Goal: Information Seeking & Learning: Learn about a topic

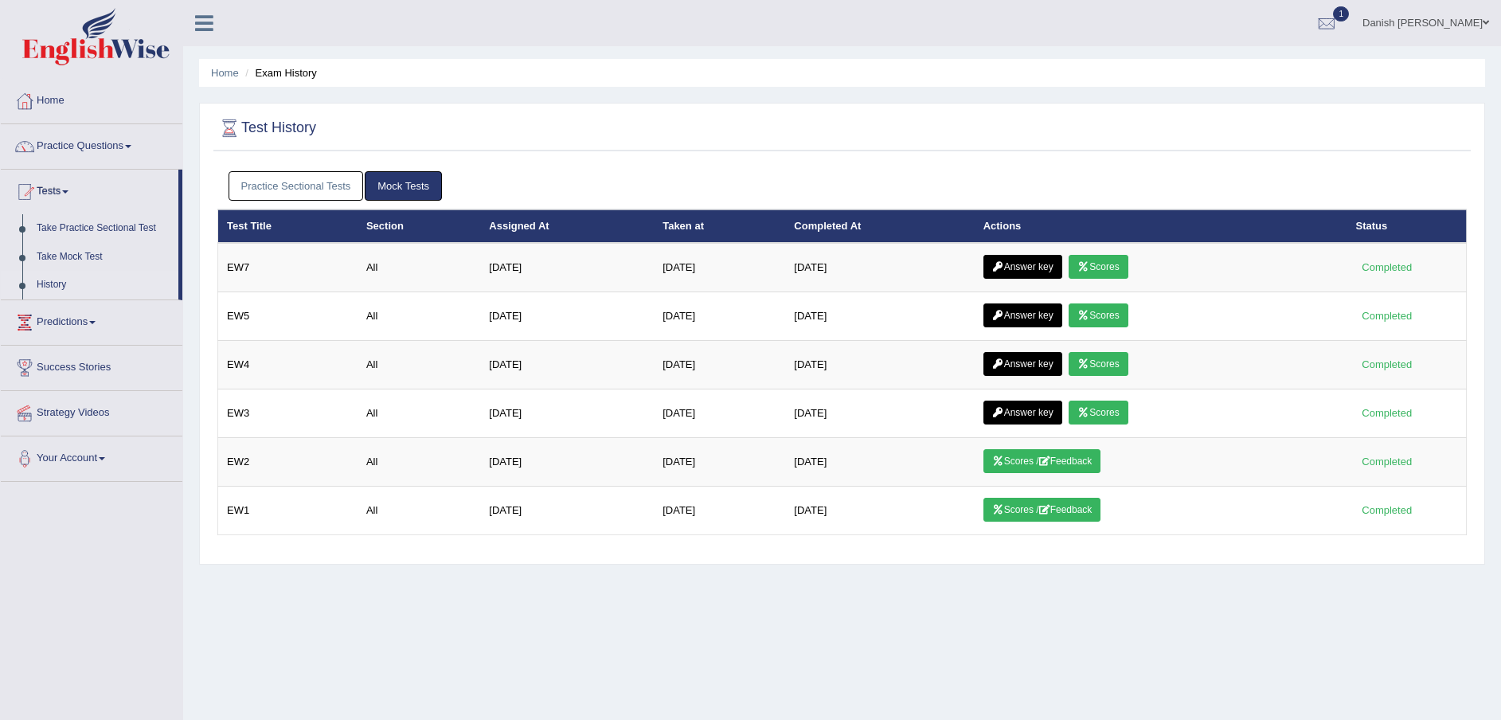
click at [51, 102] on link "Home" at bounding box center [92, 99] width 182 height 40
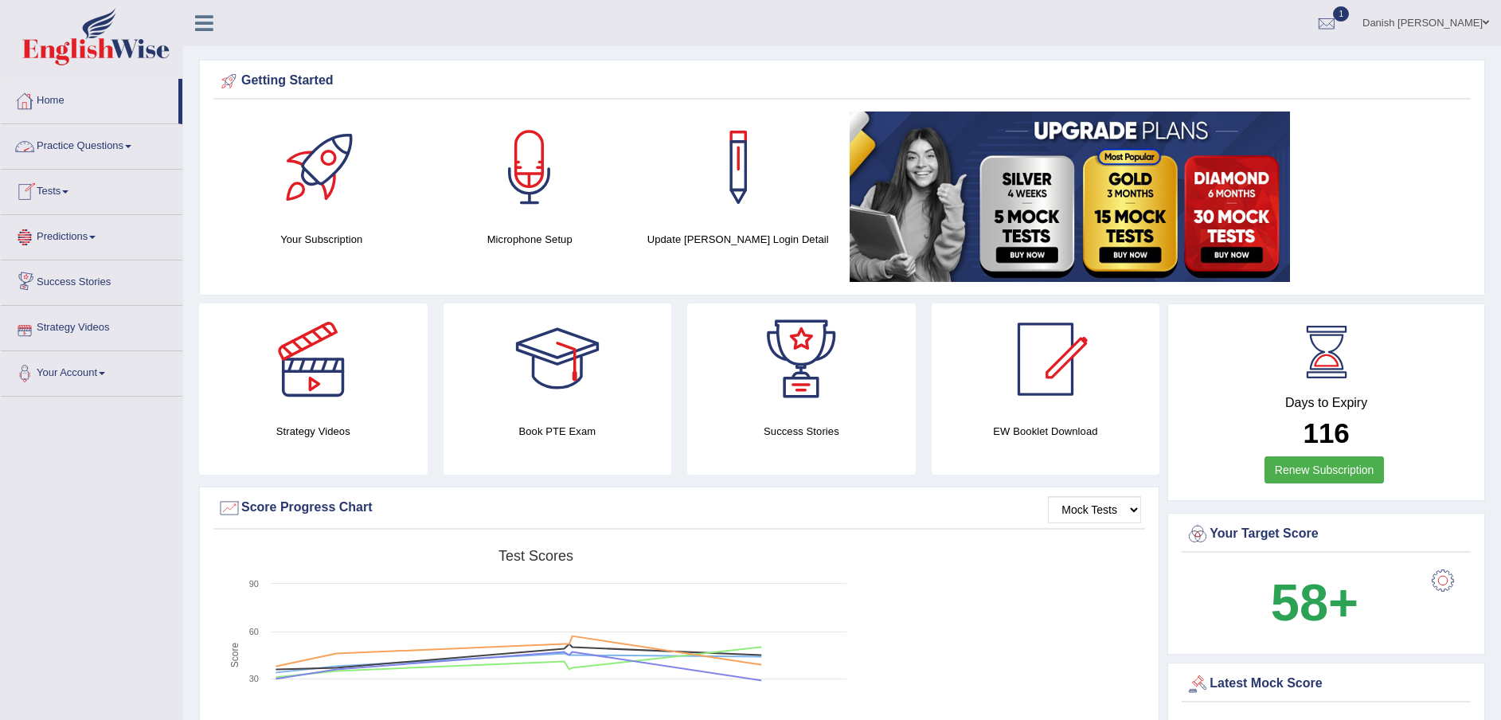
click at [116, 144] on link "Practice Questions" at bounding box center [92, 144] width 182 height 40
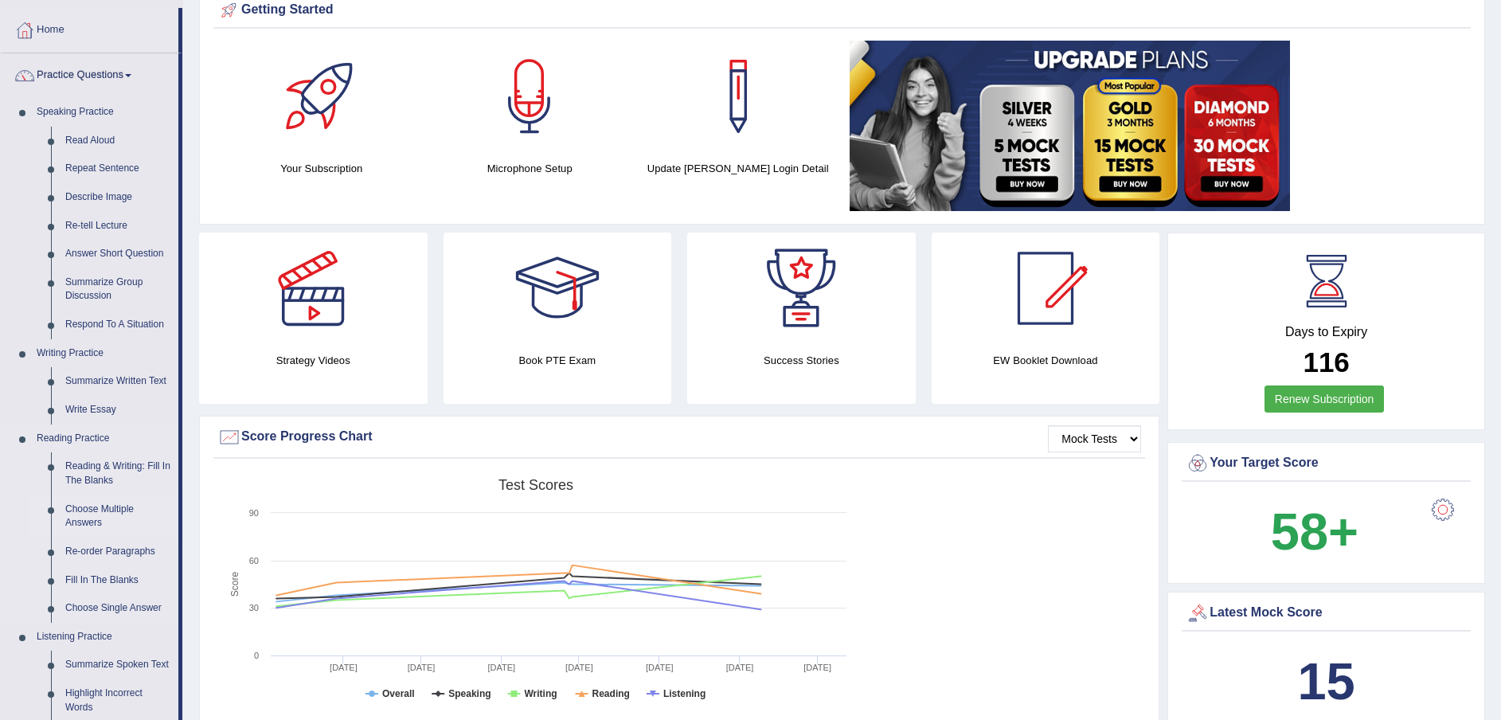
scroll to position [100, 0]
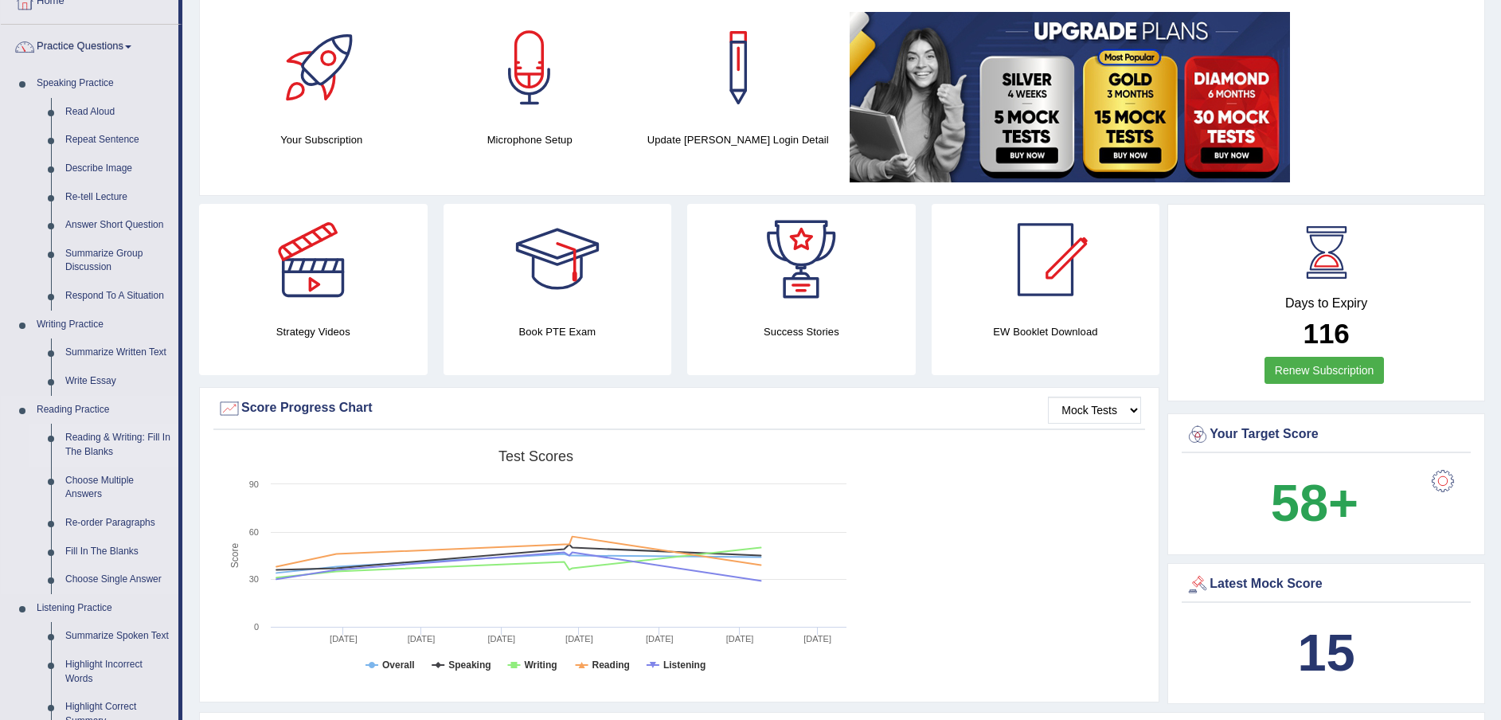
click at [143, 440] on link "Reading & Writing: Fill In The Blanks" at bounding box center [118, 445] width 120 height 42
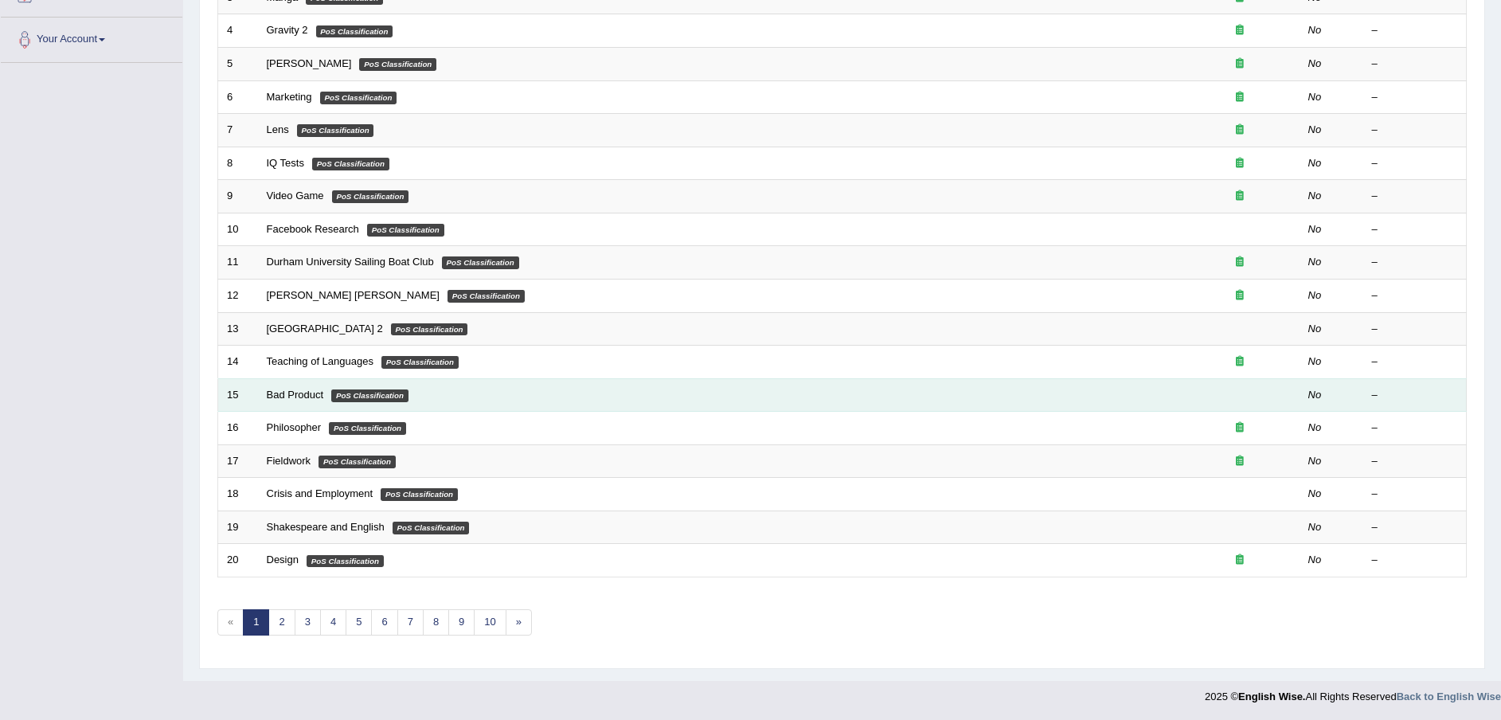
scroll to position [334, 0]
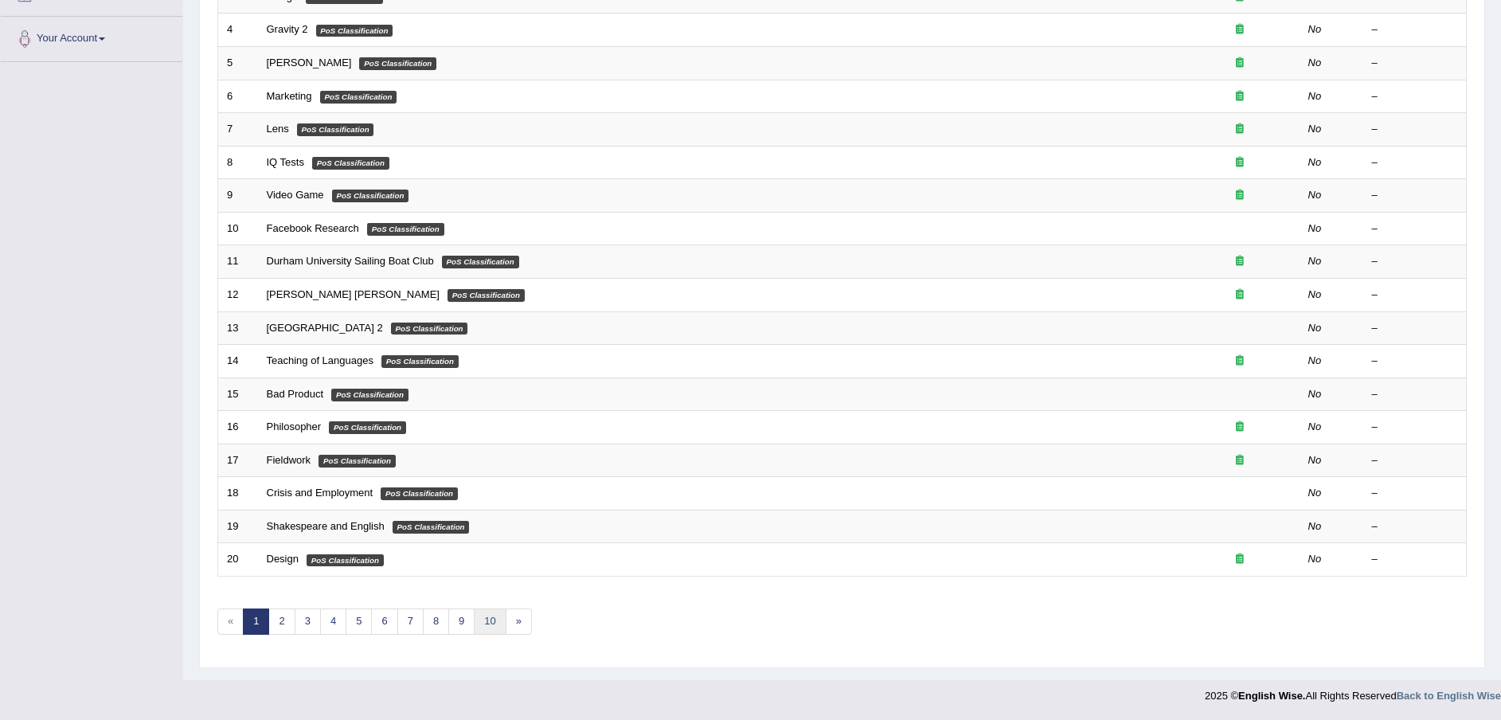
click at [490, 618] on link "10" at bounding box center [490, 621] width 32 height 26
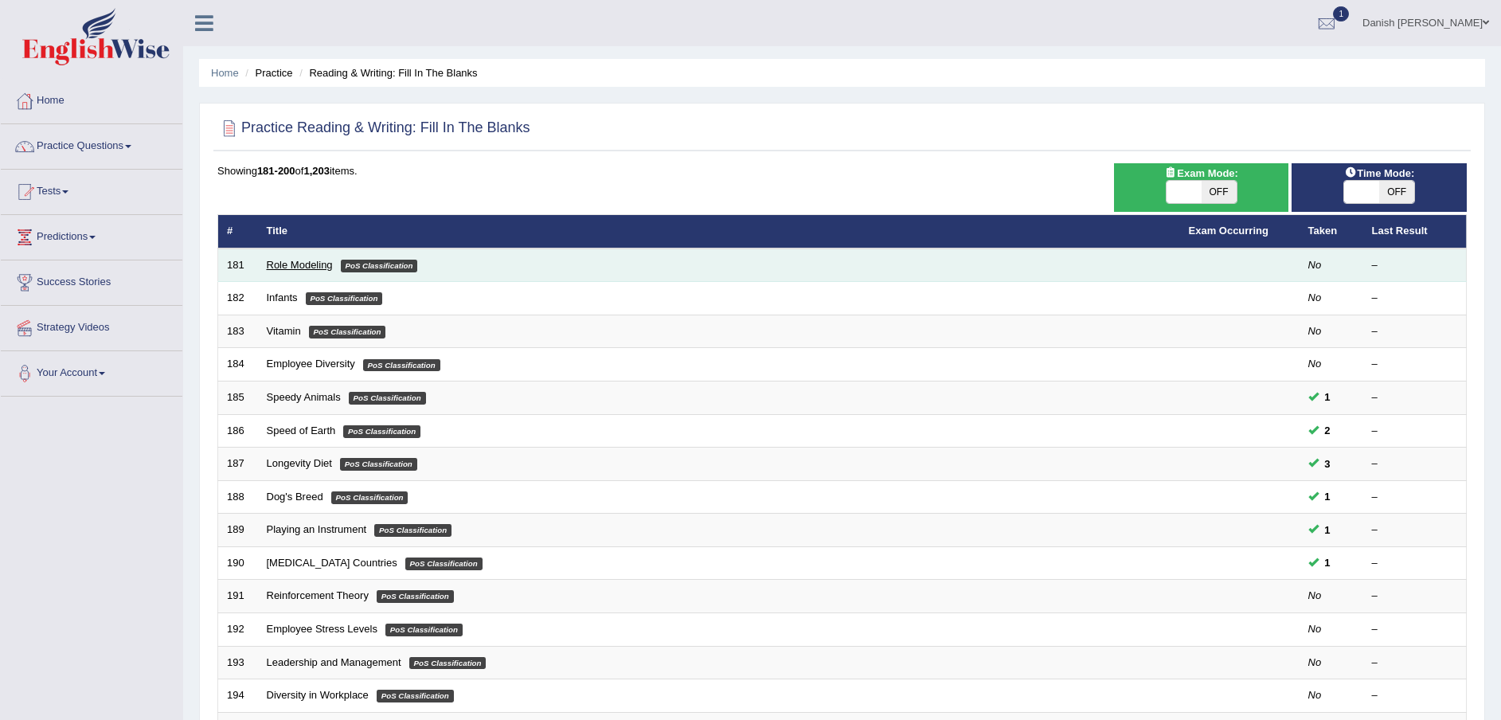
click at [283, 269] on link "Role Modeling" at bounding box center [300, 265] width 66 height 12
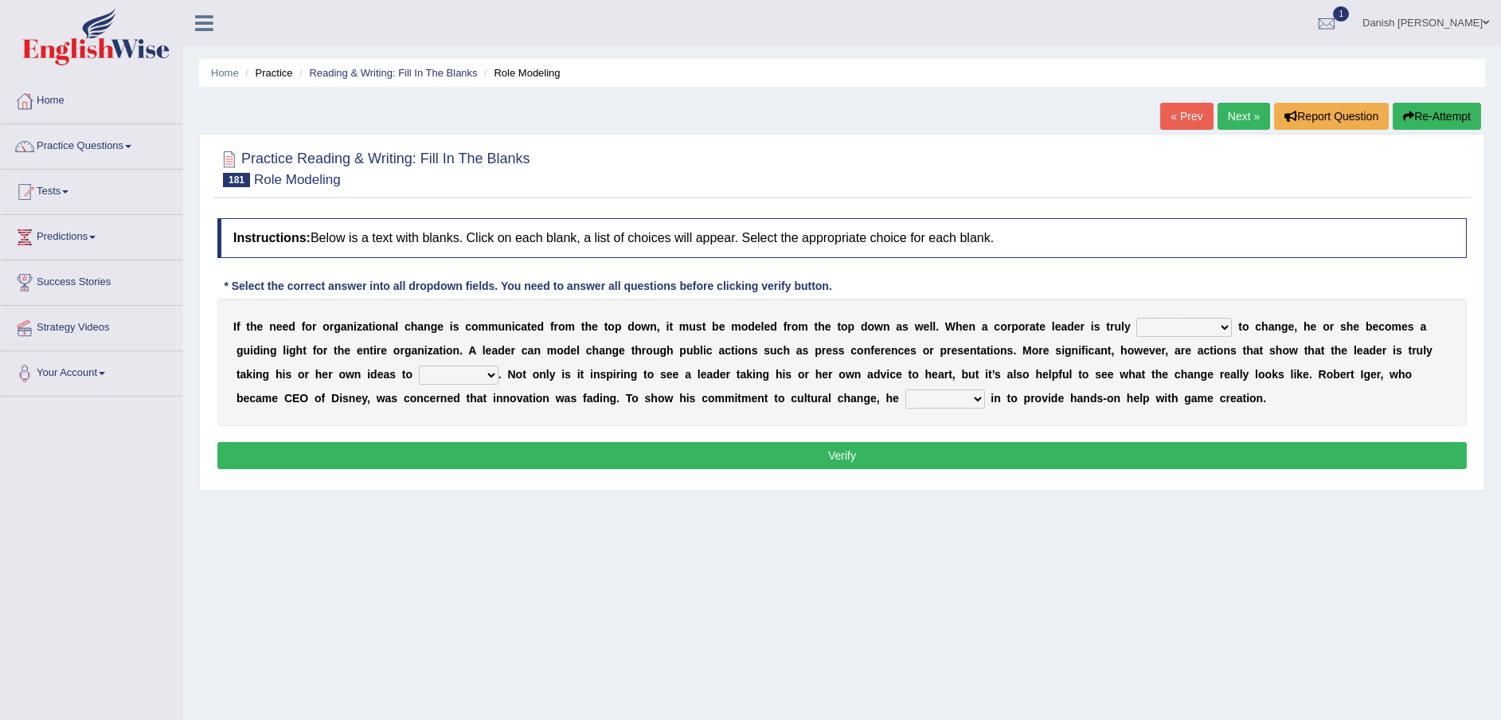
click at [1222, 322] on select "transmitted admitted committed compromised" at bounding box center [1184, 327] width 96 height 19
select select "committed"
click at [1136, 318] on select "transmitted admitted committed compromised" at bounding box center [1184, 327] width 96 height 19
click at [485, 376] on select "change heart date use" at bounding box center [459, 374] width 80 height 19
select select "change"
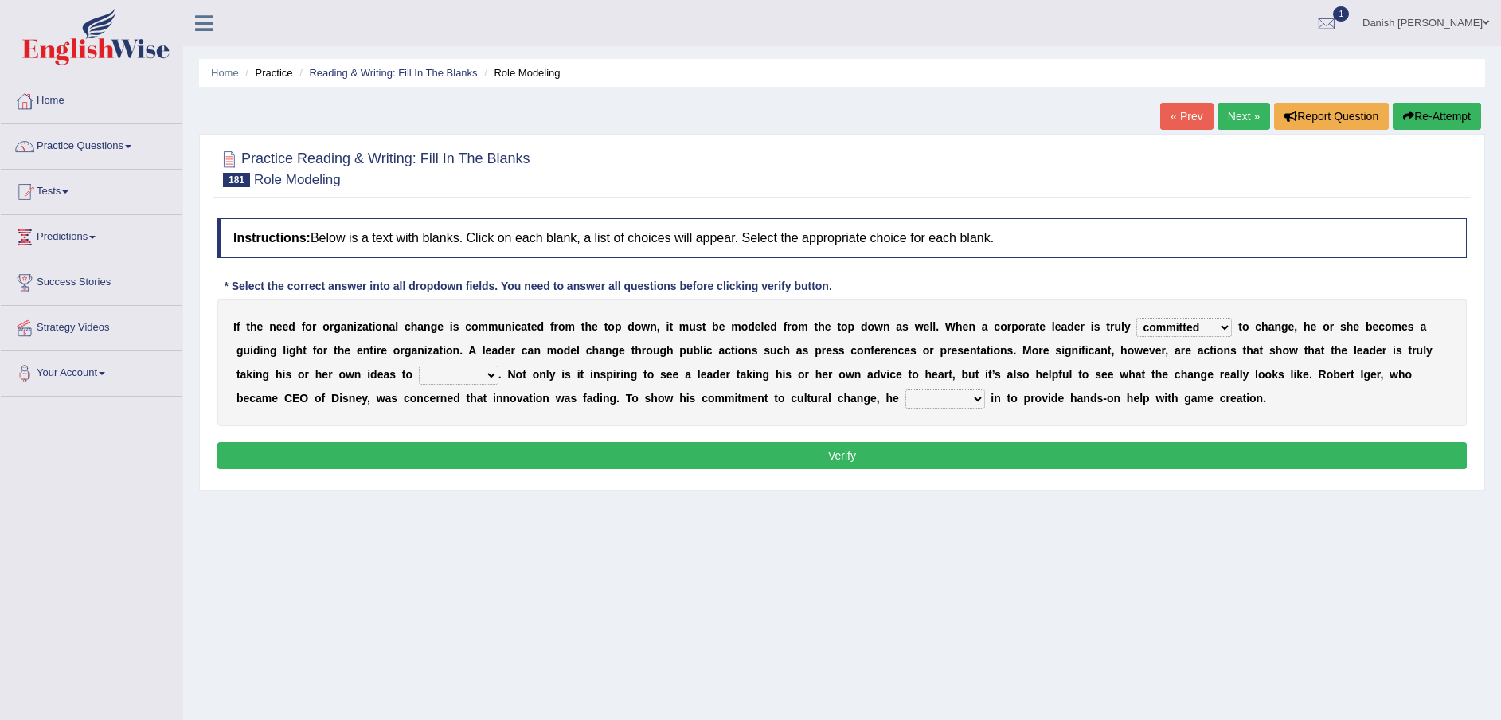
click at [419, 365] on select "change heart date use" at bounding box center [459, 374] width 80 height 19
click at [979, 401] on select "jumped bumped eradicated chimed" at bounding box center [945, 398] width 80 height 19
select select "eradicated"
click at [905, 389] on select "jumped bumped eradicated chimed" at bounding box center [945, 398] width 80 height 19
click at [937, 459] on button "Verify" at bounding box center [841, 455] width 1249 height 27
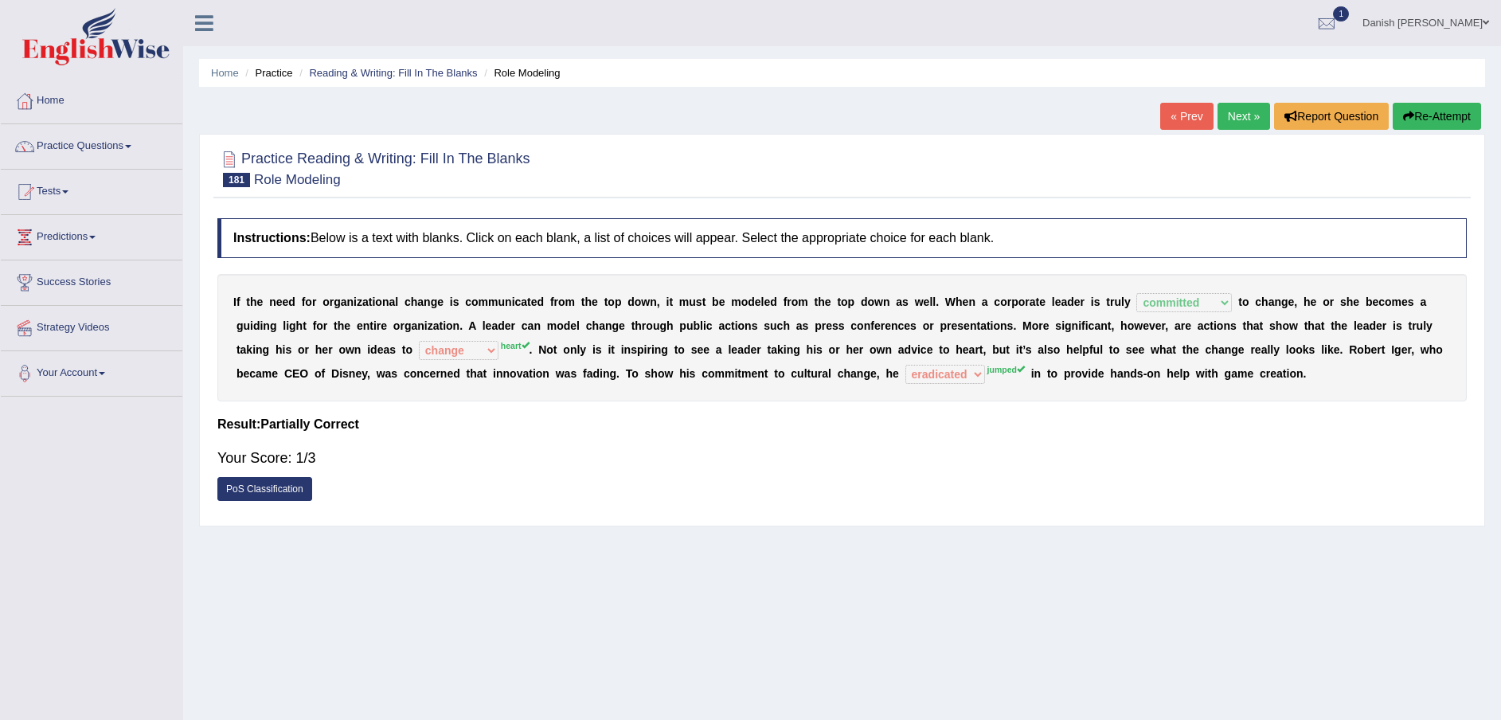
click at [1172, 117] on link "« Prev" at bounding box center [1186, 116] width 53 height 27
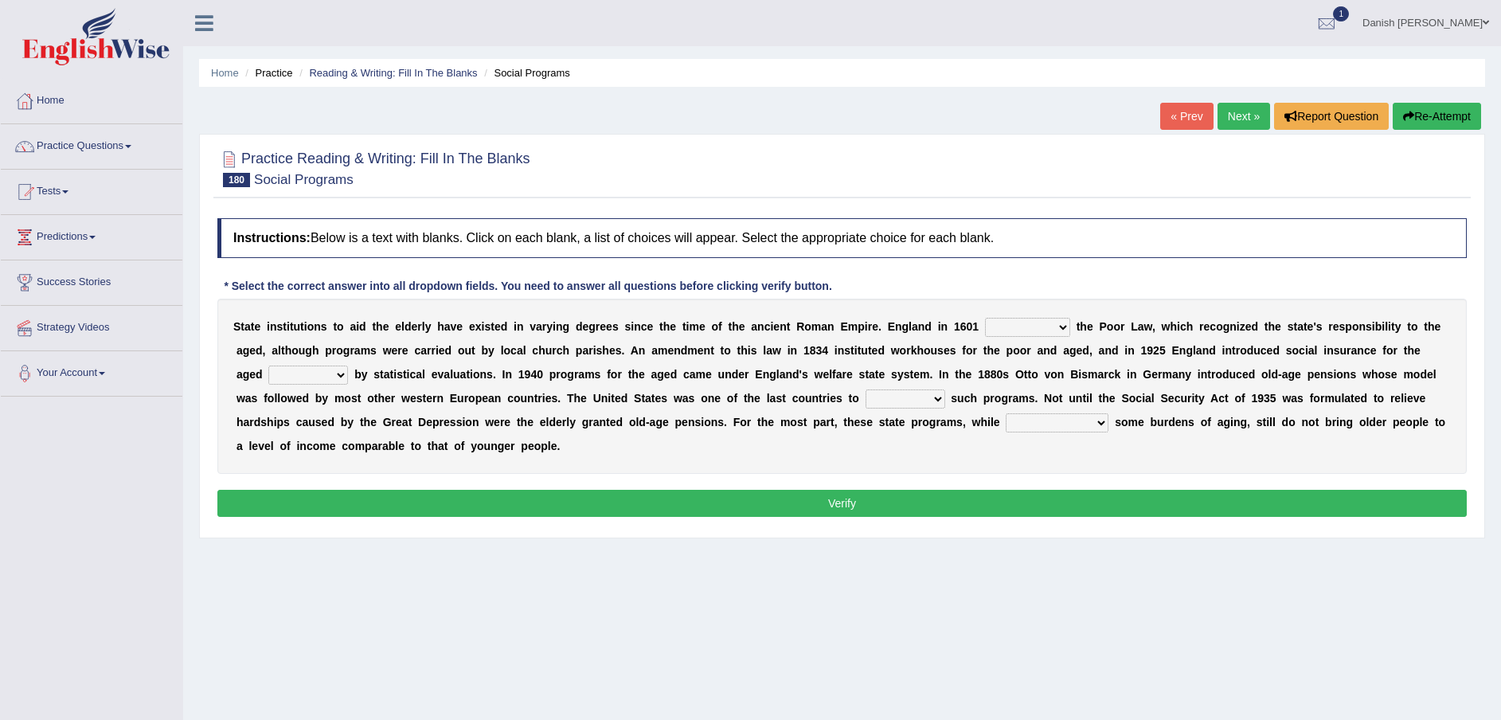
click at [1239, 119] on link "Next »" at bounding box center [1243, 116] width 53 height 27
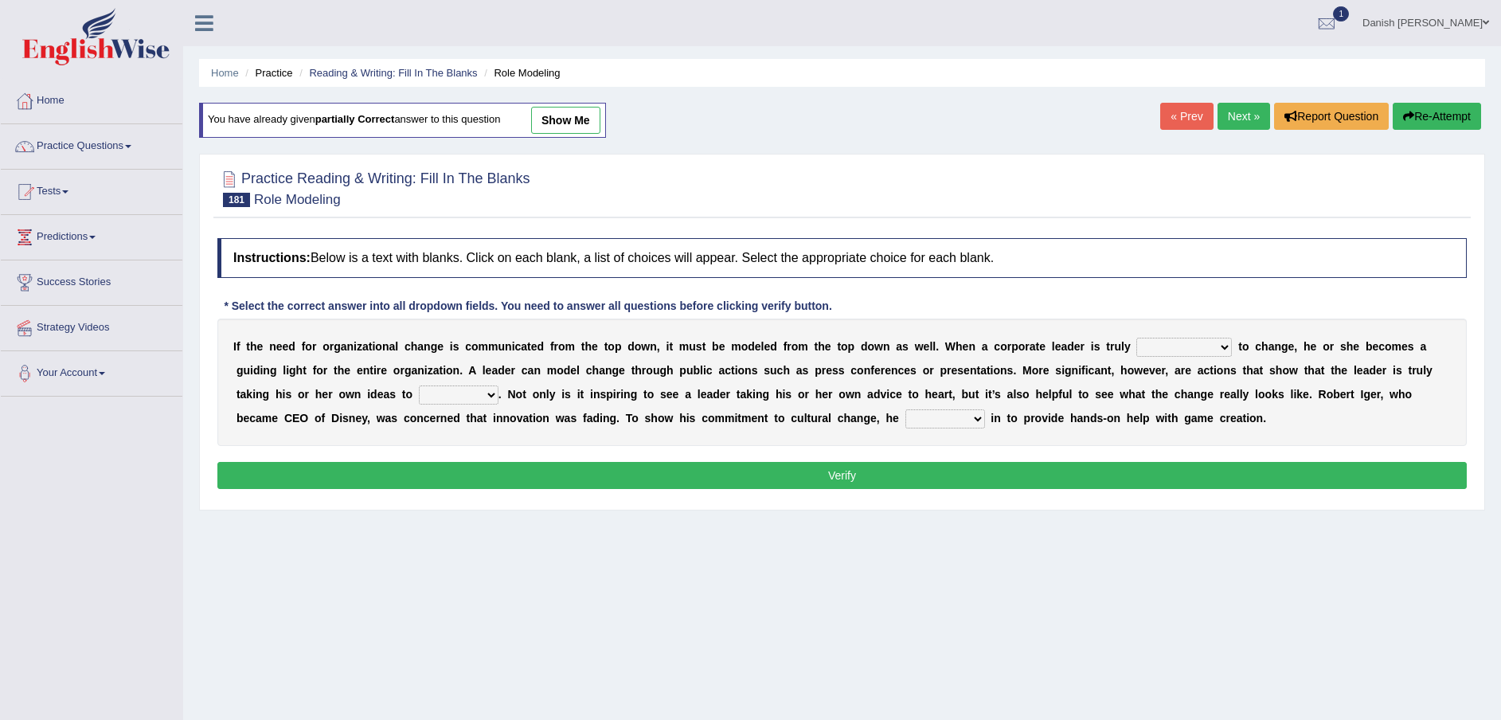
click at [1211, 345] on select "transmitted admitted committed compromised" at bounding box center [1184, 347] width 96 height 19
select select "committed"
click at [1136, 338] on select "transmitted admitted committed compromised" at bounding box center [1184, 347] width 96 height 19
click at [490, 390] on select "change heart date use" at bounding box center [459, 394] width 80 height 19
select select "heart"
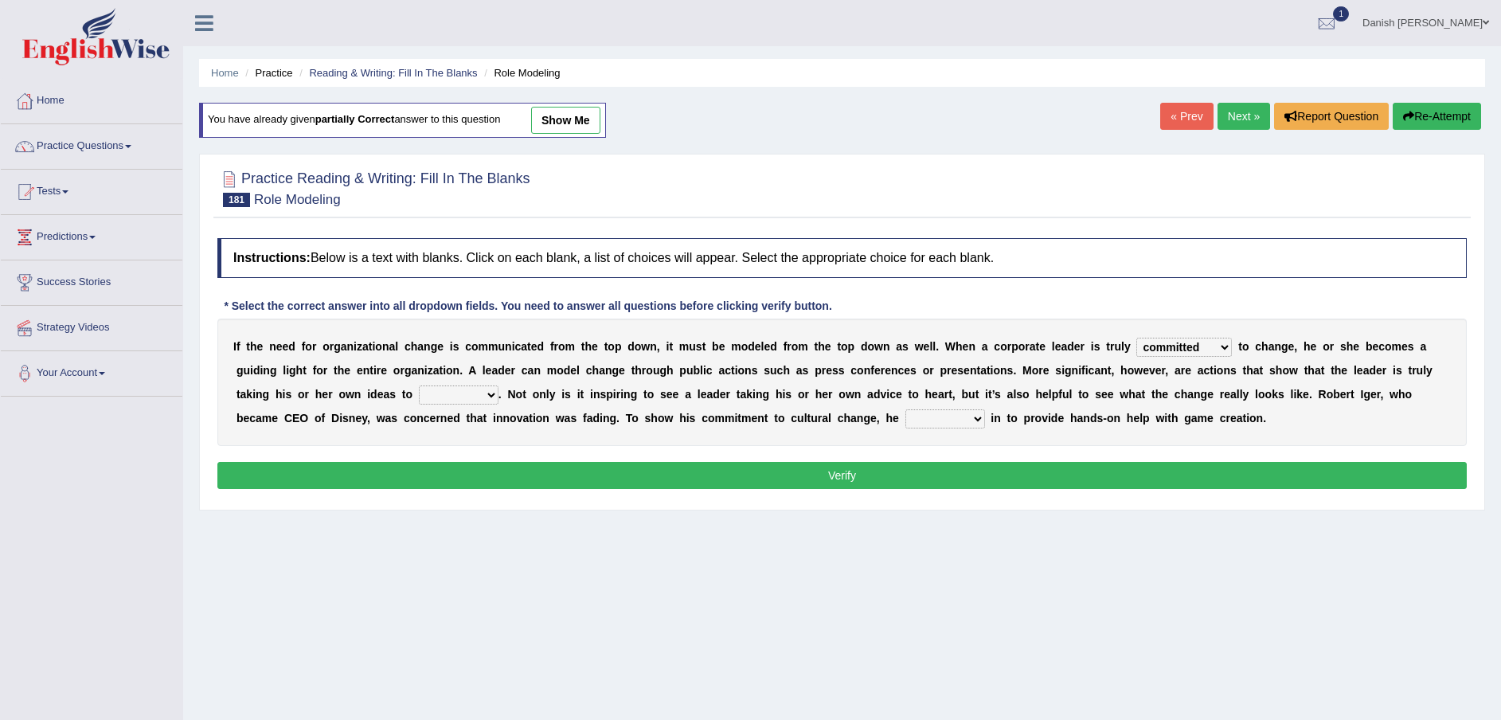
click at [419, 385] on select "change heart date use" at bounding box center [459, 394] width 80 height 19
click at [955, 420] on select "jumped bumped eradicated chimed" at bounding box center [945, 418] width 80 height 19
select select "jumped"
click at [905, 409] on select "jumped bumped eradicated chimed" at bounding box center [945, 418] width 80 height 19
click at [936, 471] on button "Verify" at bounding box center [841, 475] width 1249 height 27
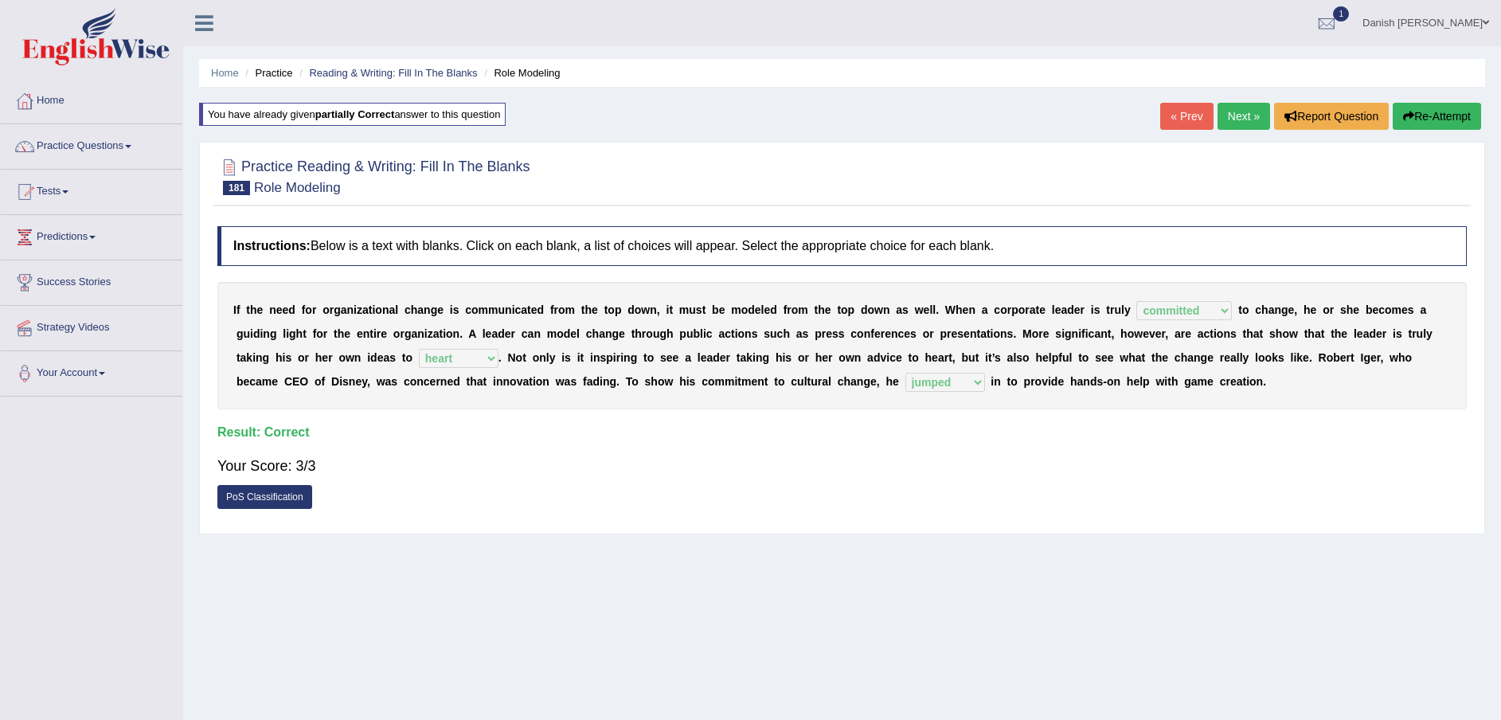
click at [1241, 116] on link "Next »" at bounding box center [1243, 116] width 53 height 27
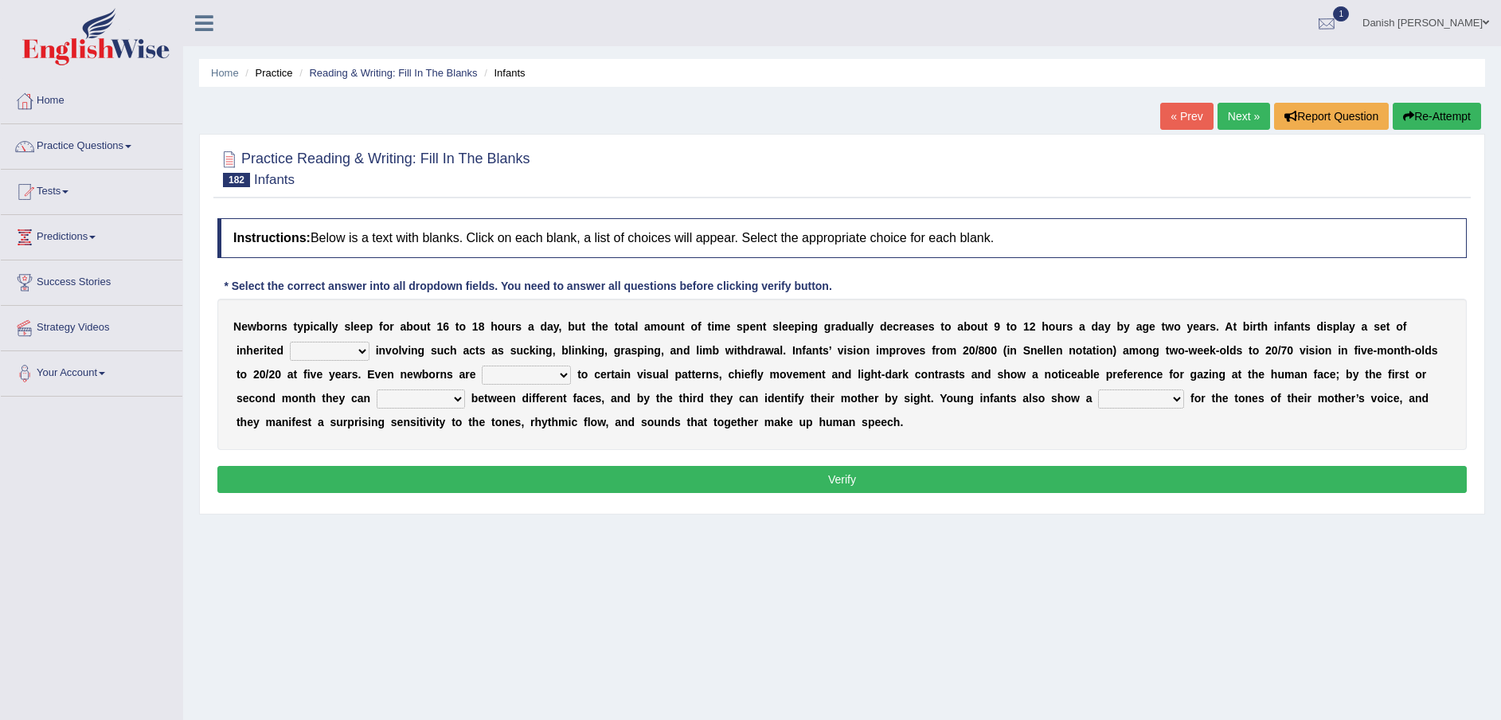
click at [1339, 18] on div at bounding box center [1327, 24] width 24 height 24
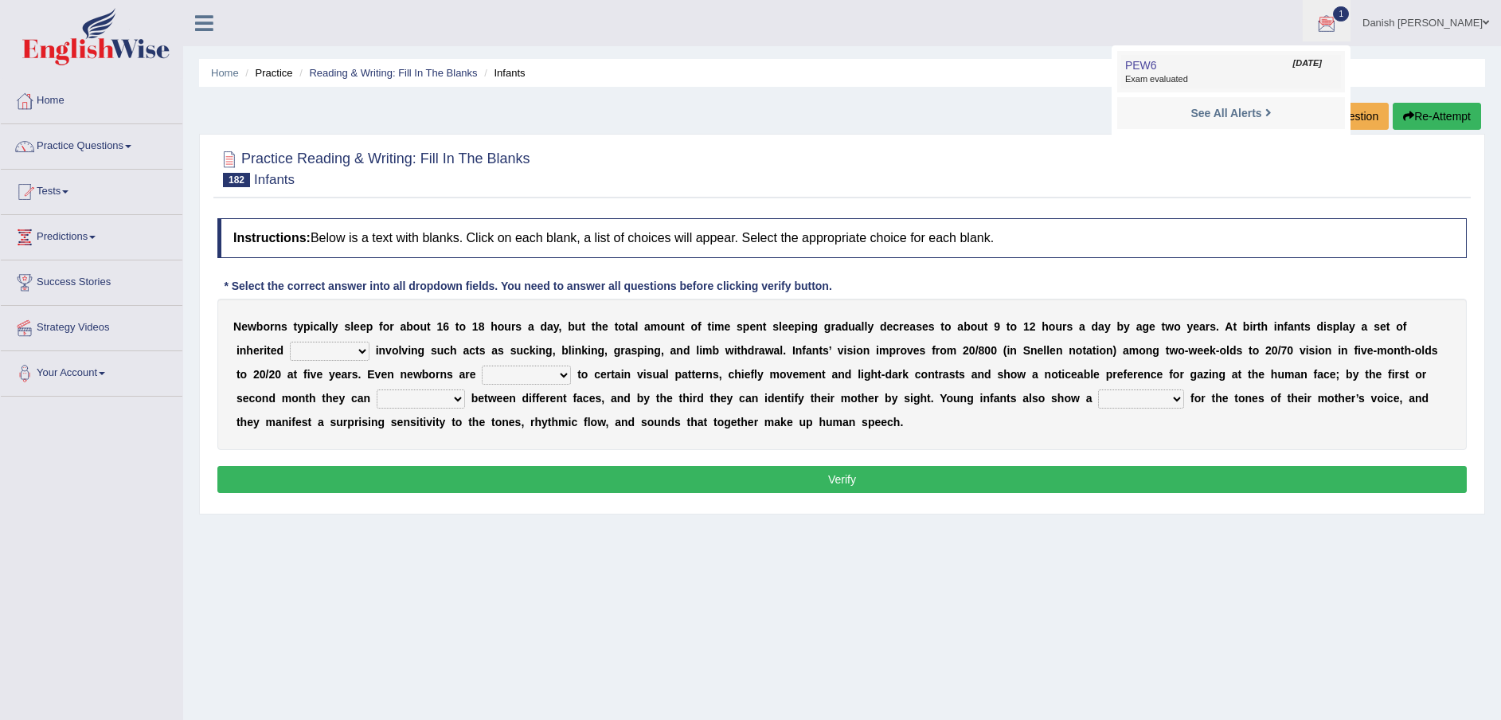
click at [1323, 76] on span "Exam evaluated" at bounding box center [1231, 79] width 212 height 13
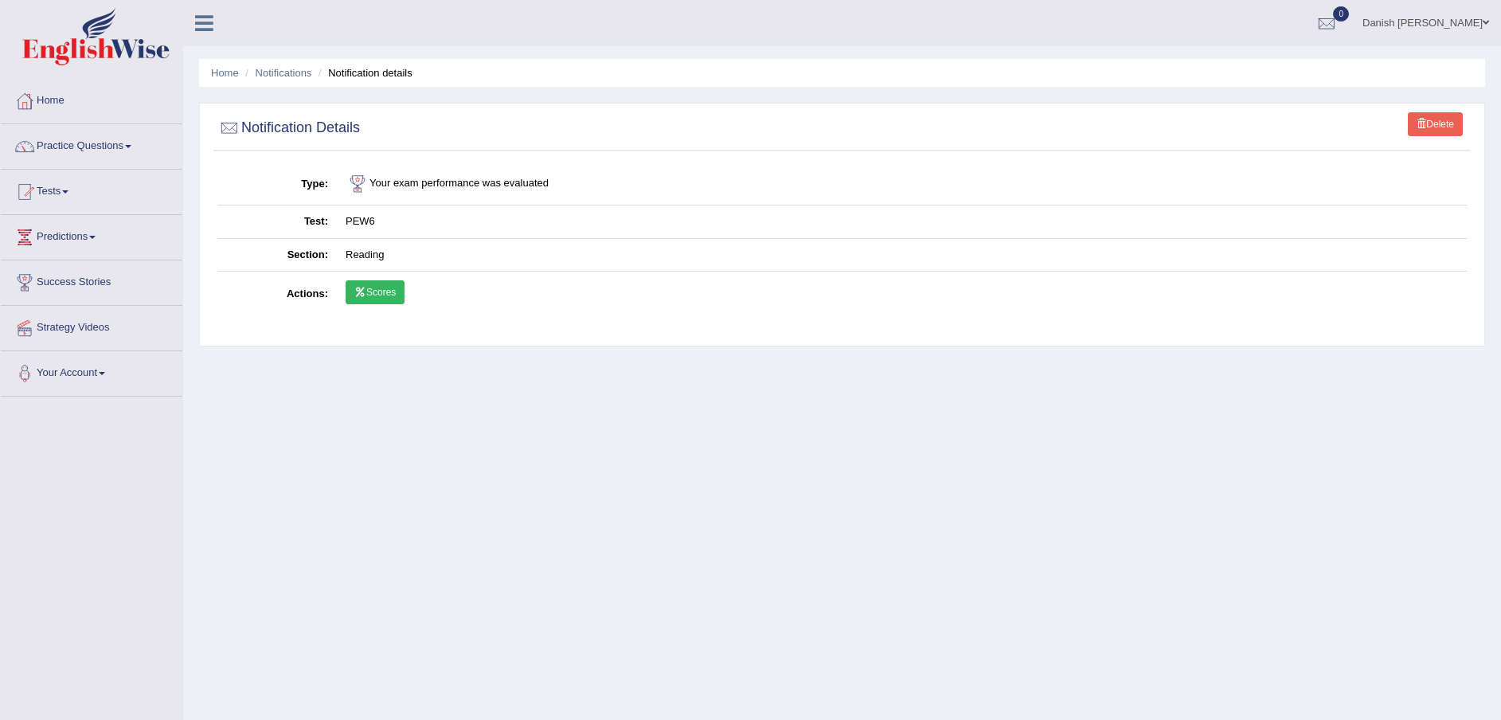
click at [381, 293] on link "Scores" at bounding box center [375, 292] width 59 height 24
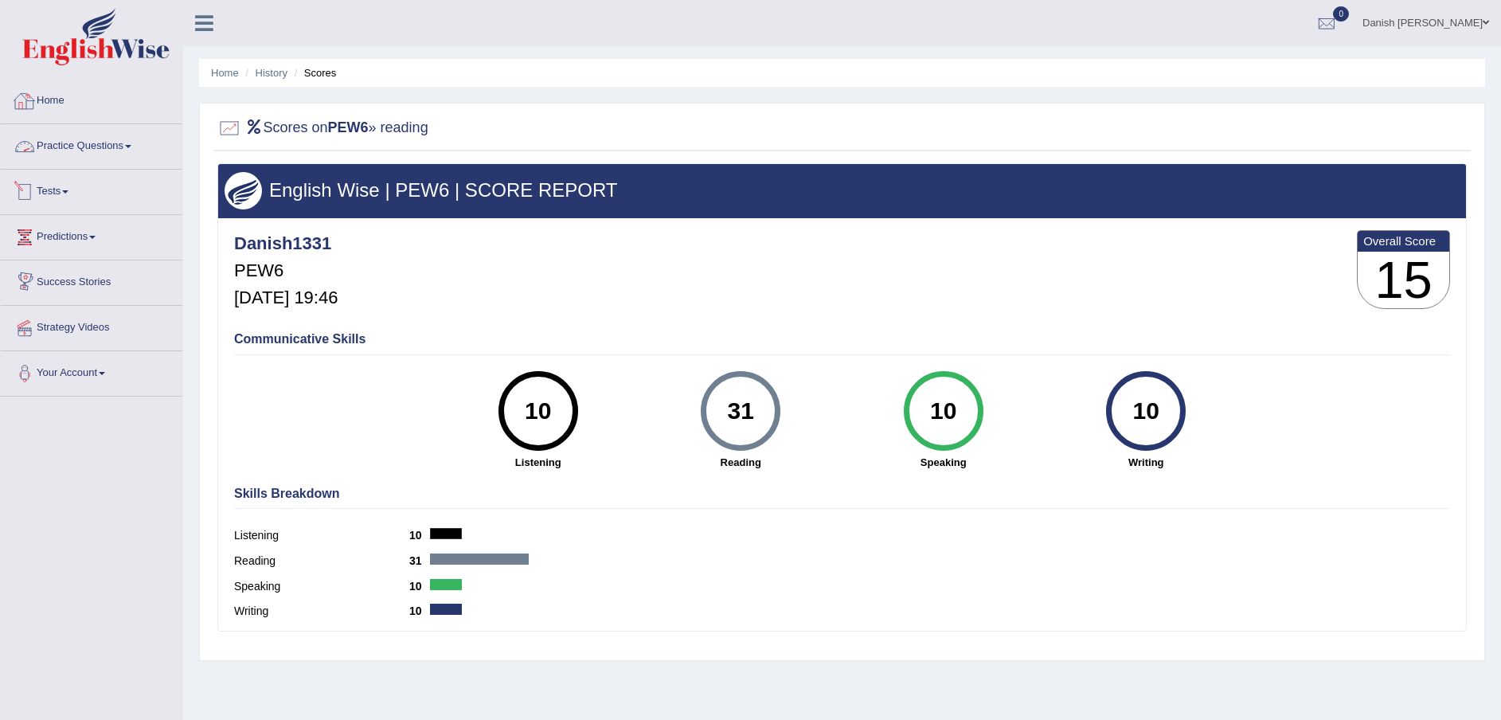
click at [59, 98] on link "Home" at bounding box center [92, 99] width 182 height 40
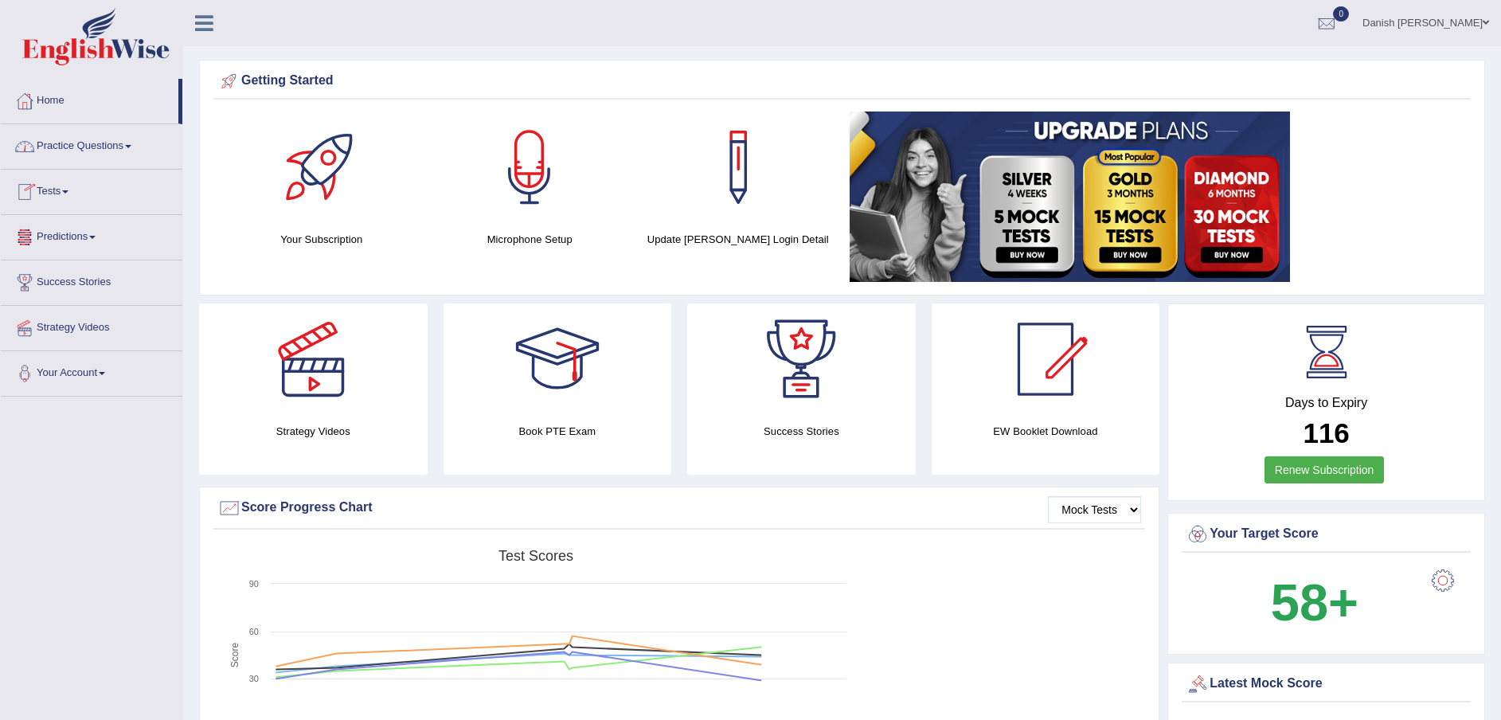
click at [87, 153] on link "Practice Questions" at bounding box center [92, 144] width 182 height 40
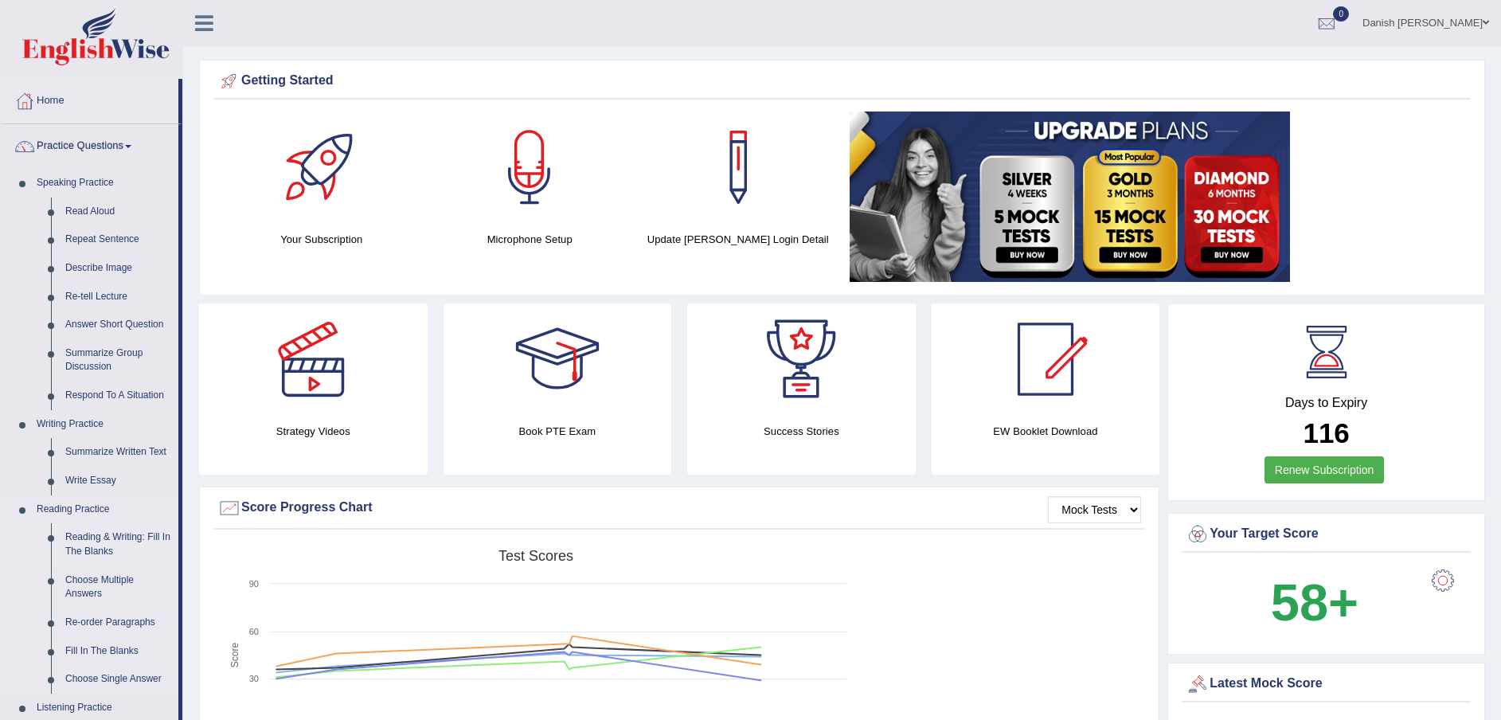
click at [120, 538] on link "Reading & Writing: Fill In The Blanks" at bounding box center [118, 544] width 120 height 42
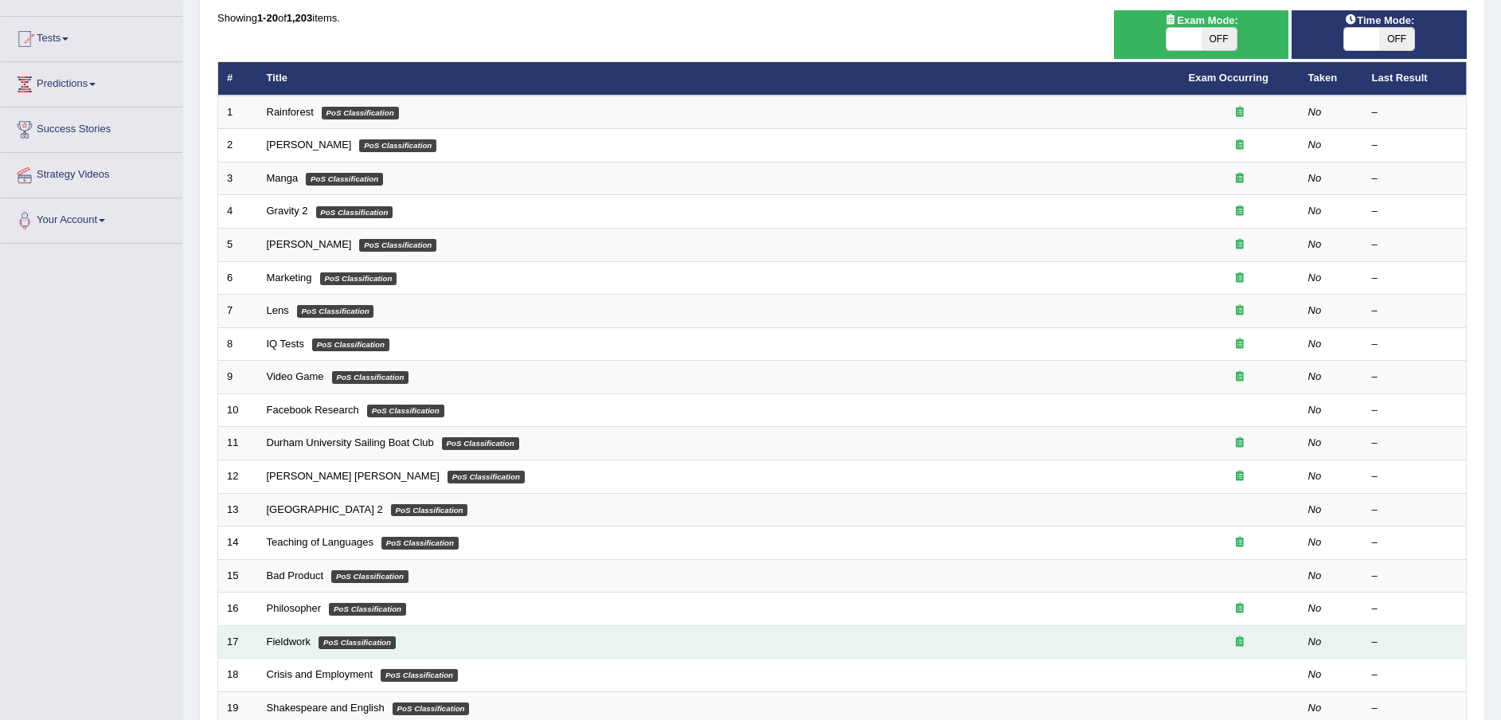
scroll to position [334, 0]
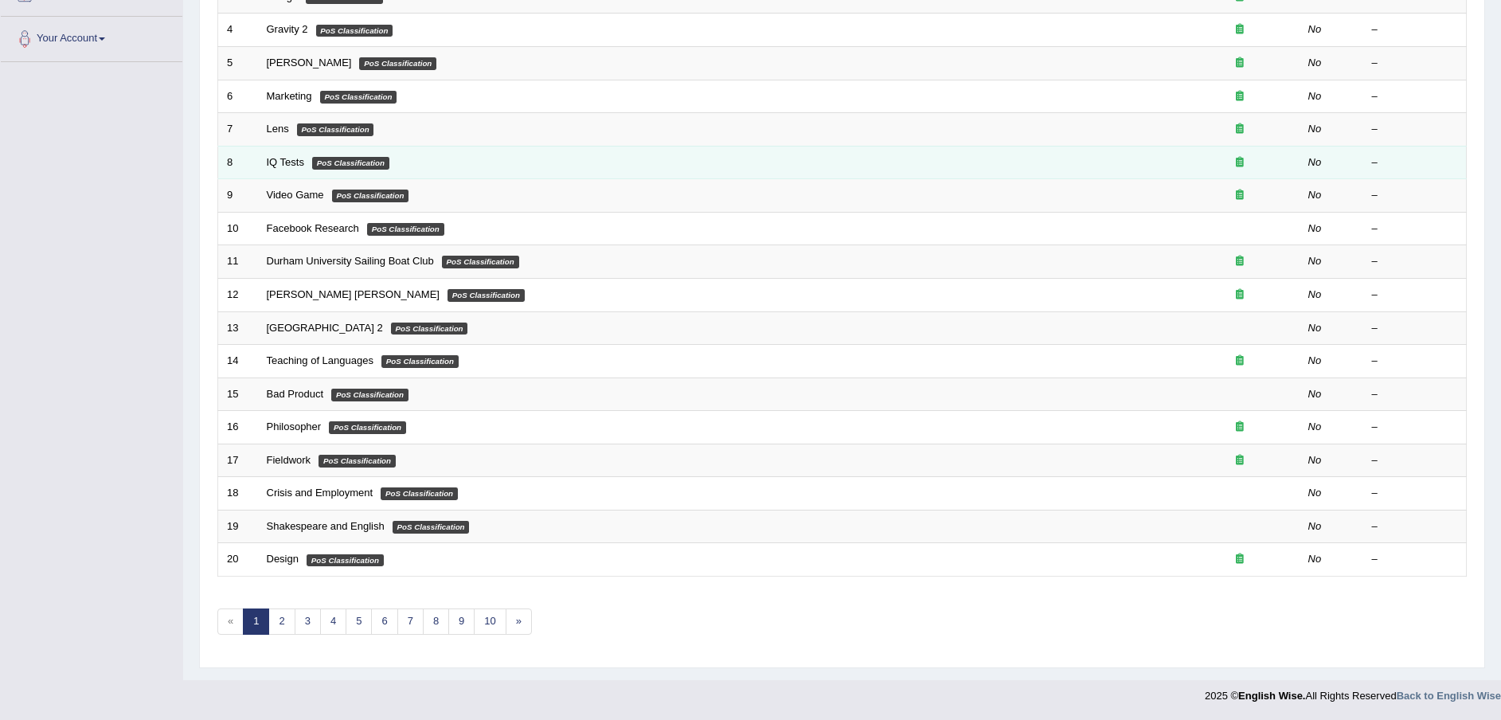
click at [295, 169] on td "IQ Tests PoS Classification" at bounding box center [719, 162] width 922 height 33
click at [293, 161] on link "IQ Tests" at bounding box center [285, 162] width 37 height 12
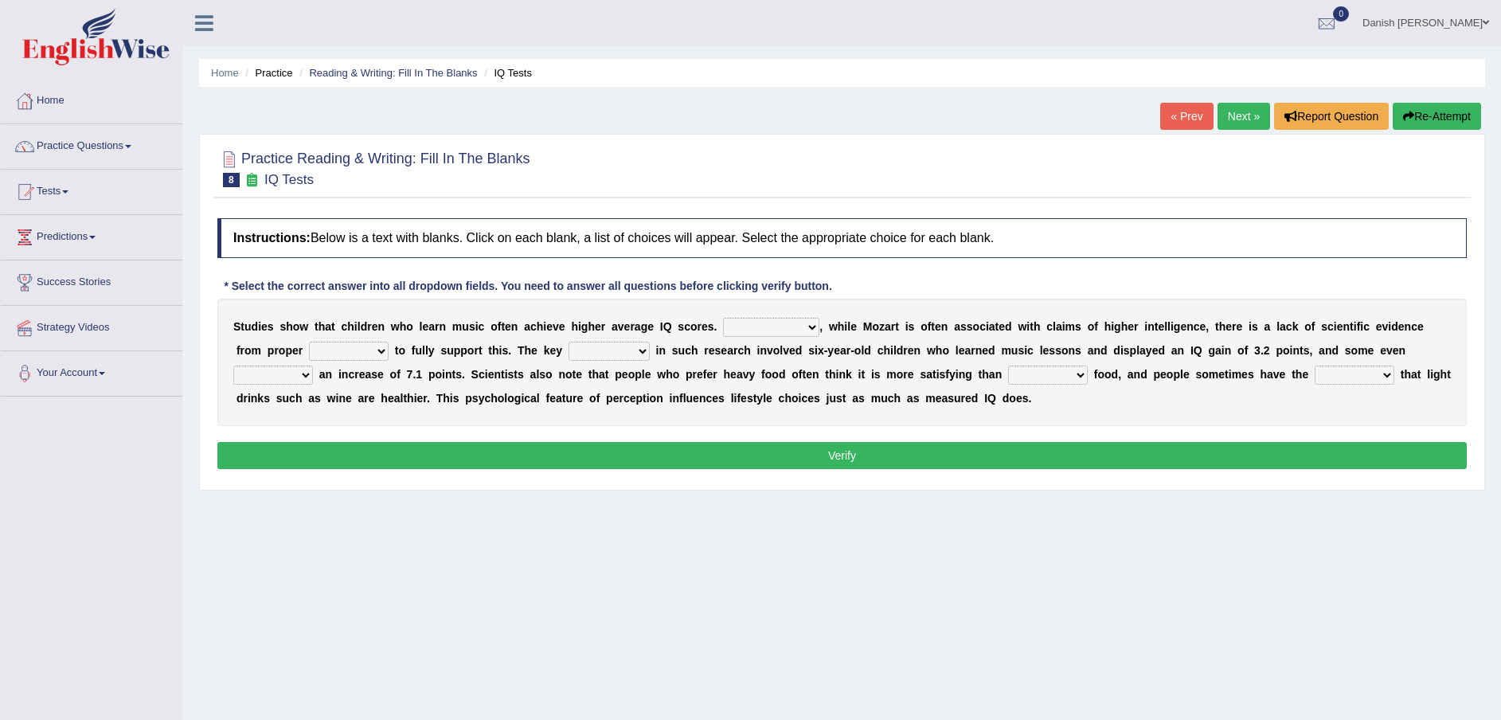
click at [780, 326] on select "However Therefore Consequently While" at bounding box center [771, 327] width 96 height 19
select select "Consequently"
click at [723, 318] on select "However Therefore Consequently While" at bounding box center [771, 327] width 96 height 19
click at [374, 354] on select "test tests testing tested" at bounding box center [349, 351] width 80 height 19
select select "test"
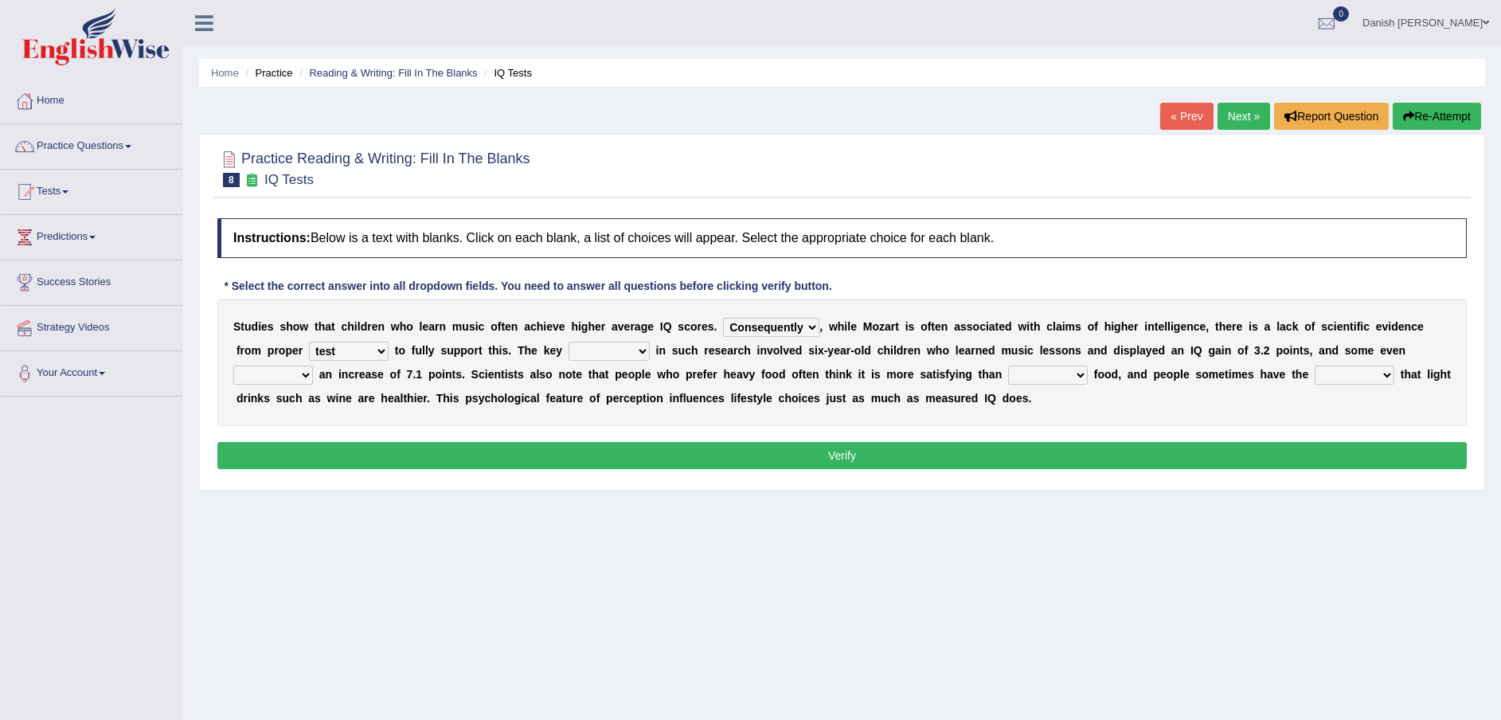
click at [309, 342] on select "test tests testing tested" at bounding box center [349, 351] width 80 height 19
click at [365, 354] on select "test tests testing tested" at bounding box center [349, 351] width 80 height 19
click at [309, 342] on select "test tests testing tested" at bounding box center [349, 351] width 80 height 19
click at [644, 356] on select "process goal implication odd" at bounding box center [609, 351] width 81 height 19
select select "goal"
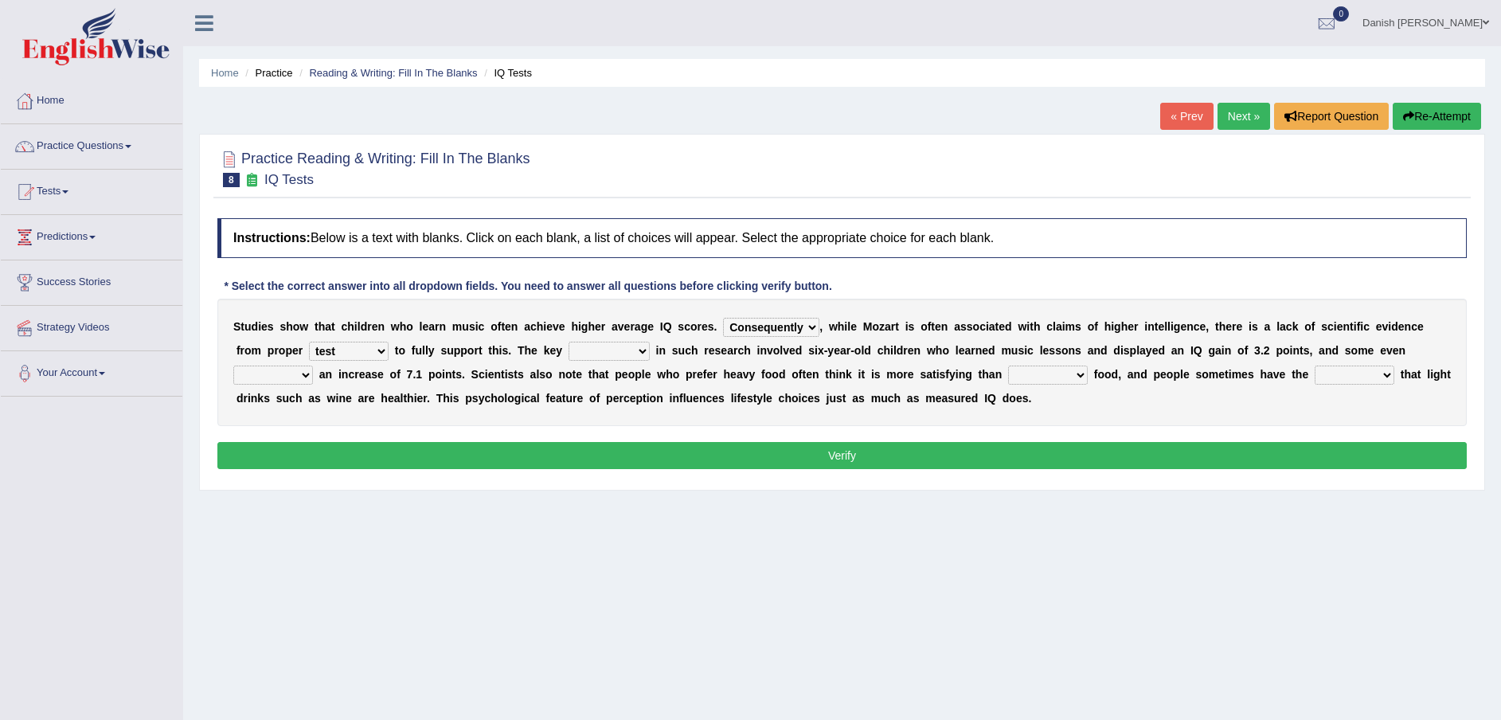
click at [569, 342] on select "process goal implication odd" at bounding box center [609, 351] width 81 height 19
click at [299, 379] on select "exhibited taught learned threatened" at bounding box center [273, 374] width 80 height 19
select select "exhibited"
click at [233, 365] on select "exhibited taught learned threatened" at bounding box center [273, 374] width 80 height 19
click at [1065, 379] on select "choosy lighter cushiony spooky" at bounding box center [1048, 374] width 80 height 19
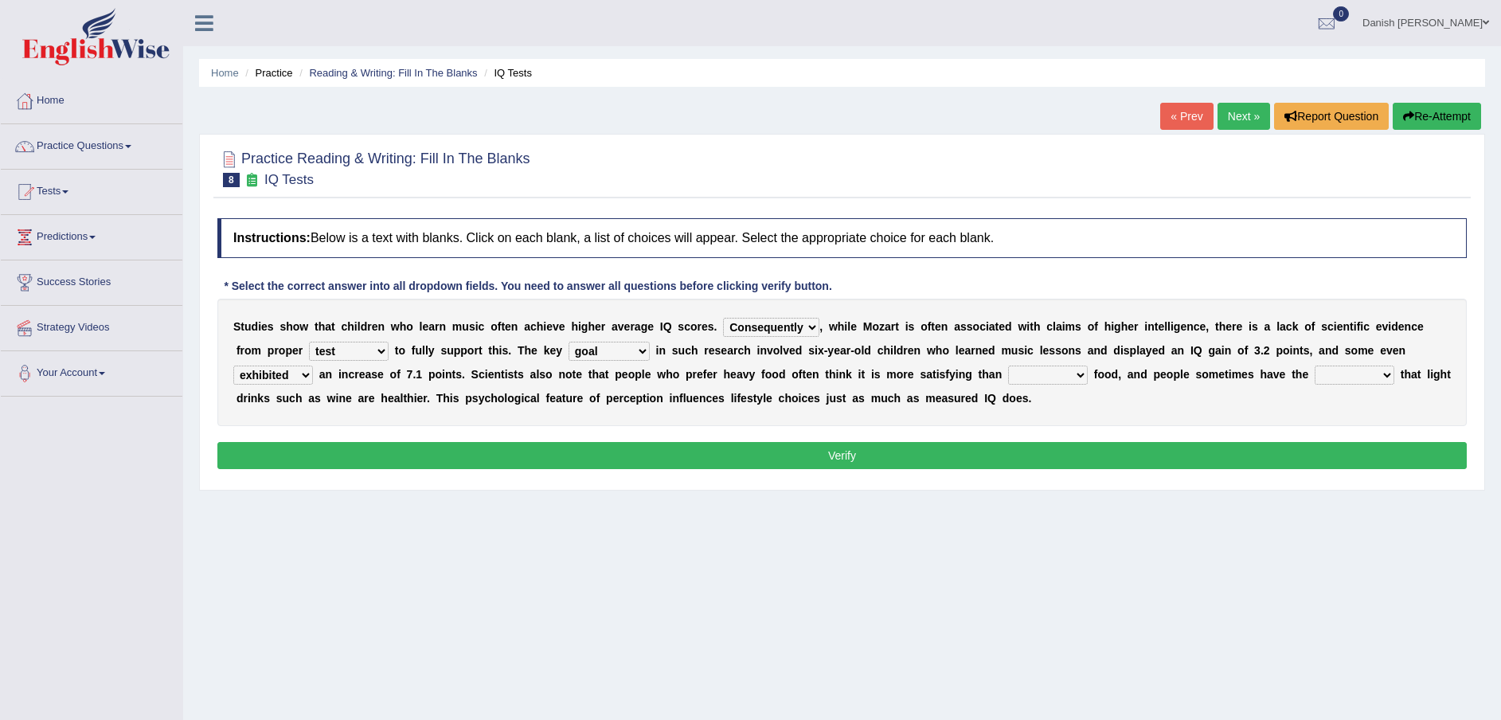
select select "lighter"
click at [1010, 365] on select "choosy lighter cushiony spooky" at bounding box center [1048, 374] width 80 height 19
click at [1385, 375] on select "illusion sight anecdote intention" at bounding box center [1355, 374] width 80 height 19
select select "illusion"
click at [1317, 365] on select "illusion sight anecdote intention" at bounding box center [1355, 374] width 80 height 19
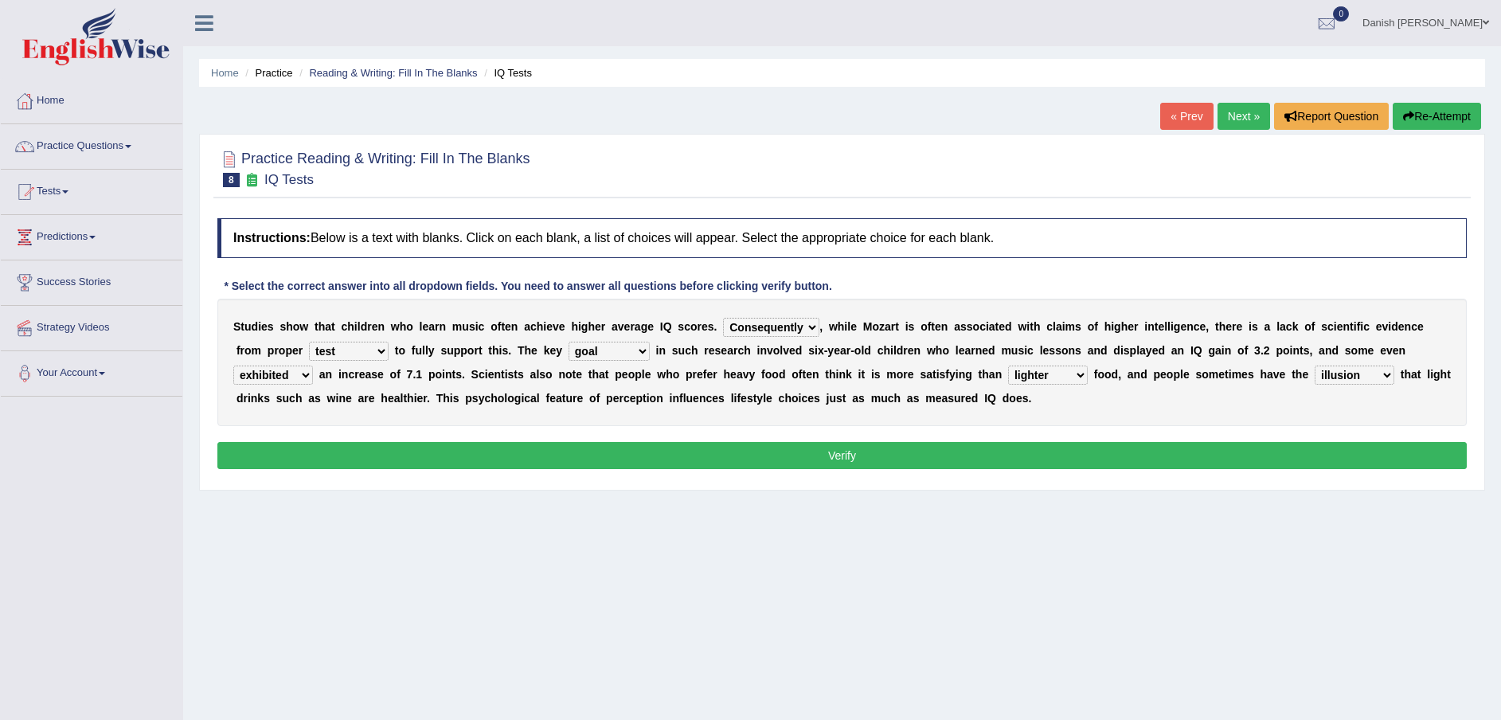
click at [1284, 456] on button "Verify" at bounding box center [841, 455] width 1249 height 27
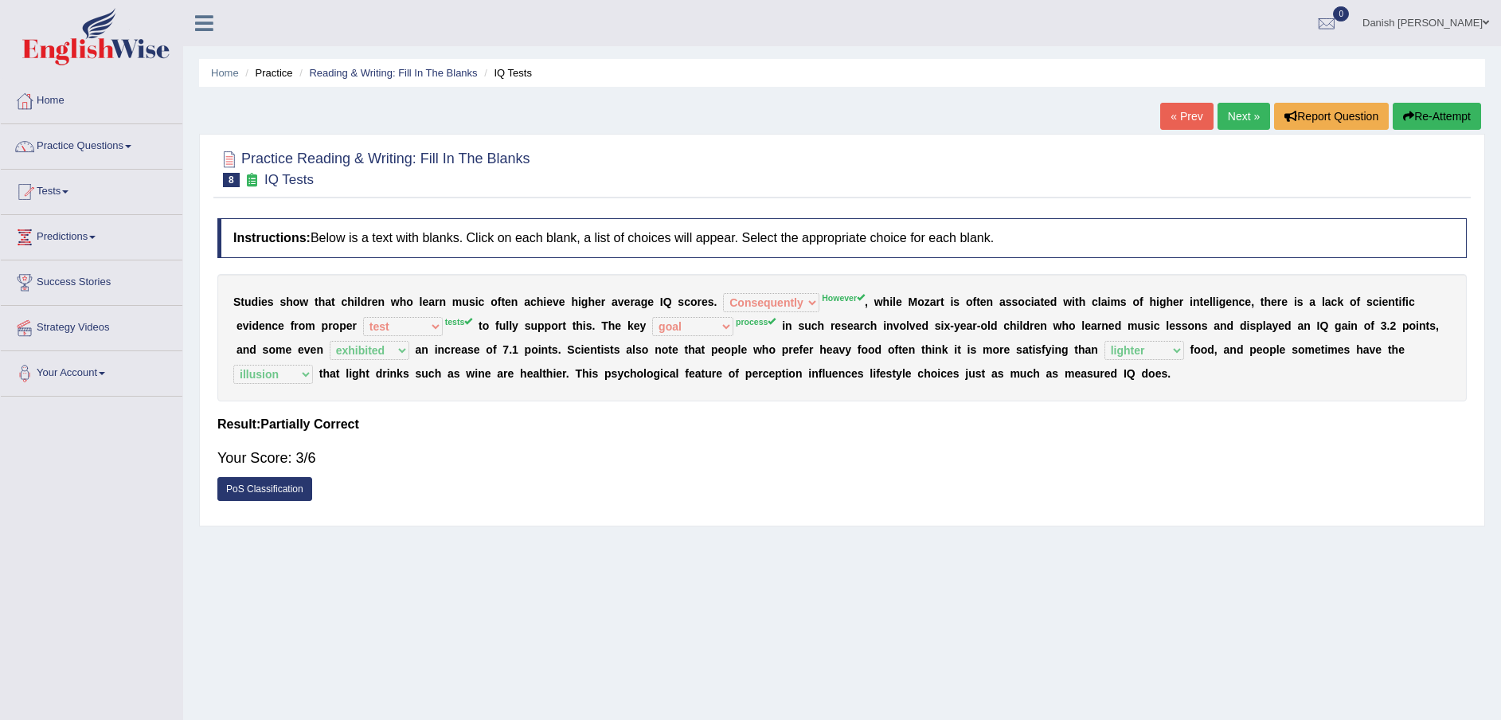
click at [1444, 115] on button "Re-Attempt" at bounding box center [1437, 116] width 88 height 27
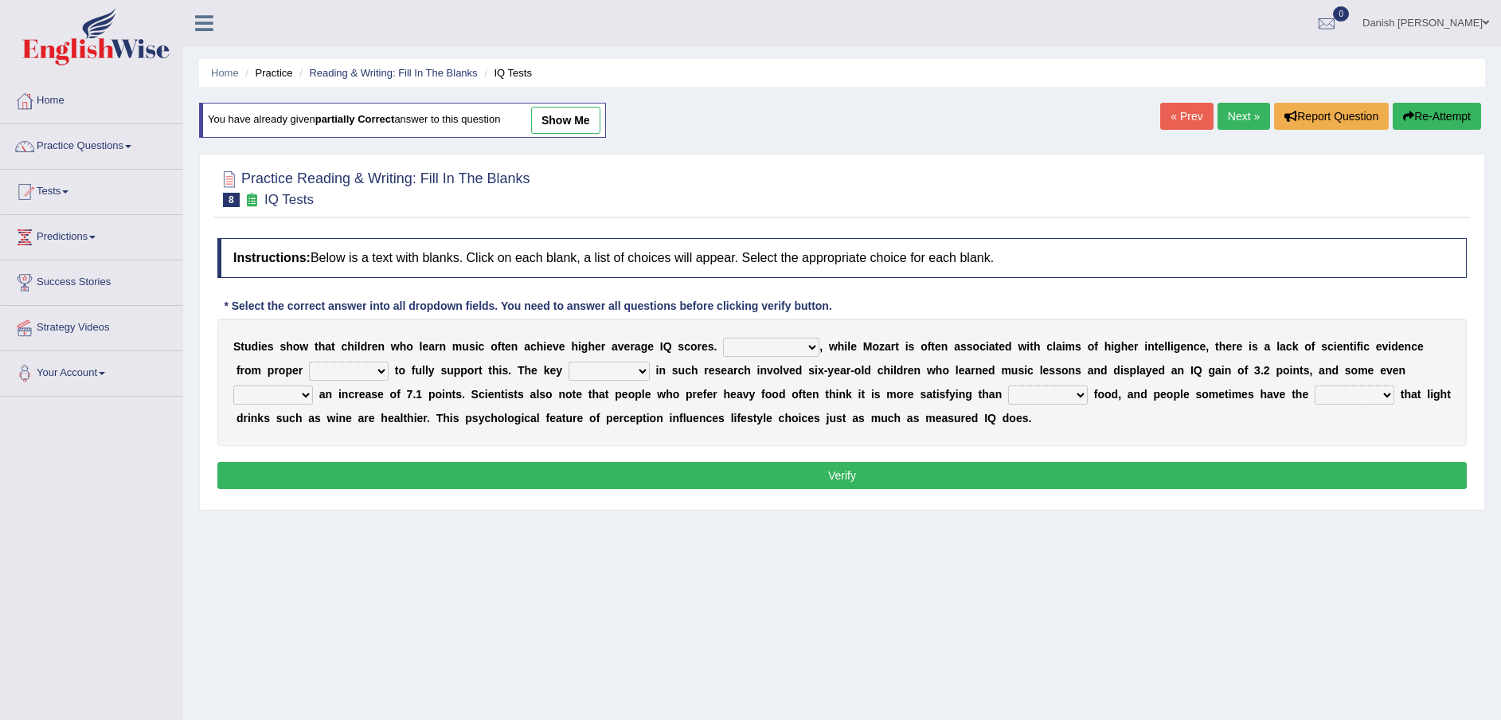
click at [805, 339] on select "However Therefore Consequently While" at bounding box center [771, 347] width 96 height 19
select select "However"
click at [723, 338] on select "However Therefore Consequently While" at bounding box center [771, 347] width 96 height 19
click at [637, 368] on select "process goal implication odd" at bounding box center [609, 371] width 81 height 19
select select "process"
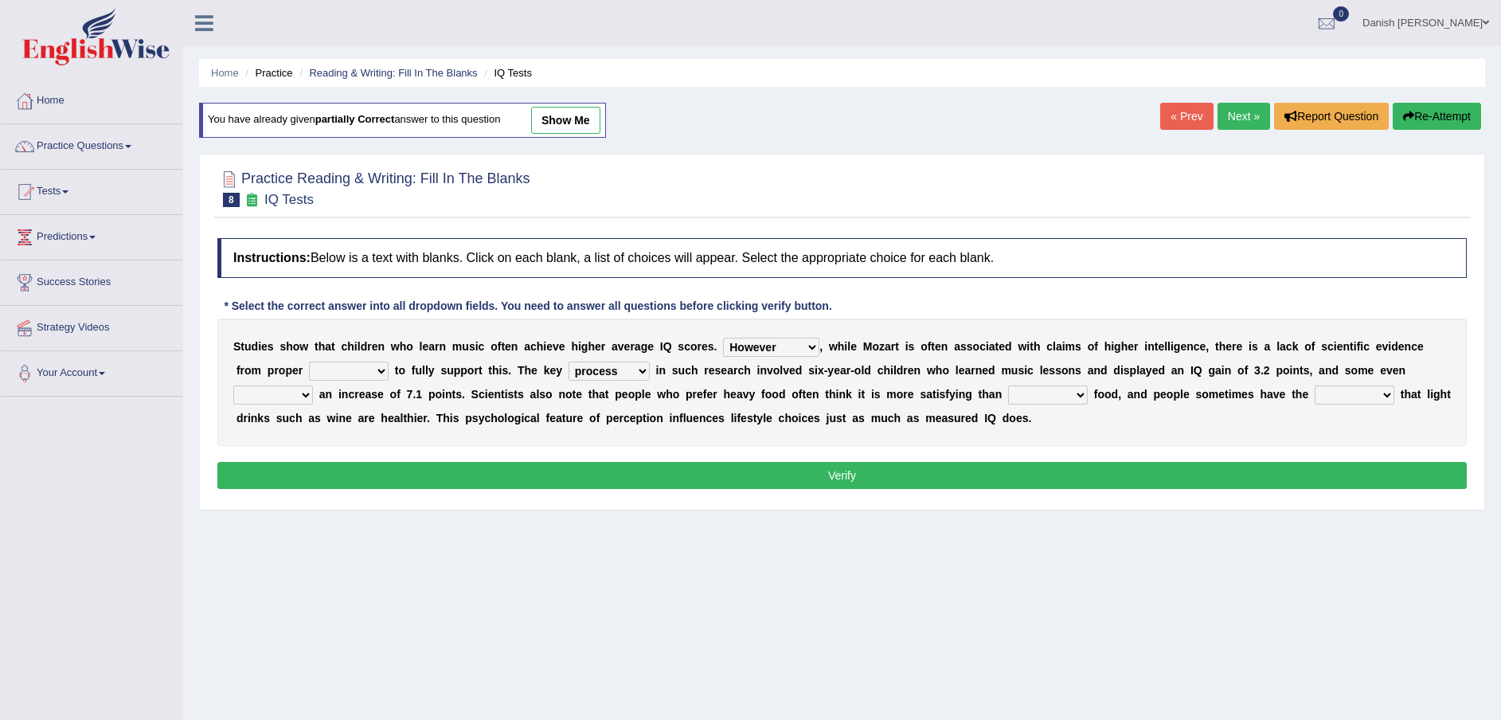
click at [569, 362] on select "process goal implication odd" at bounding box center [609, 371] width 81 height 19
click at [369, 373] on select "test tests testing tested" at bounding box center [349, 371] width 80 height 19
select select "tests"
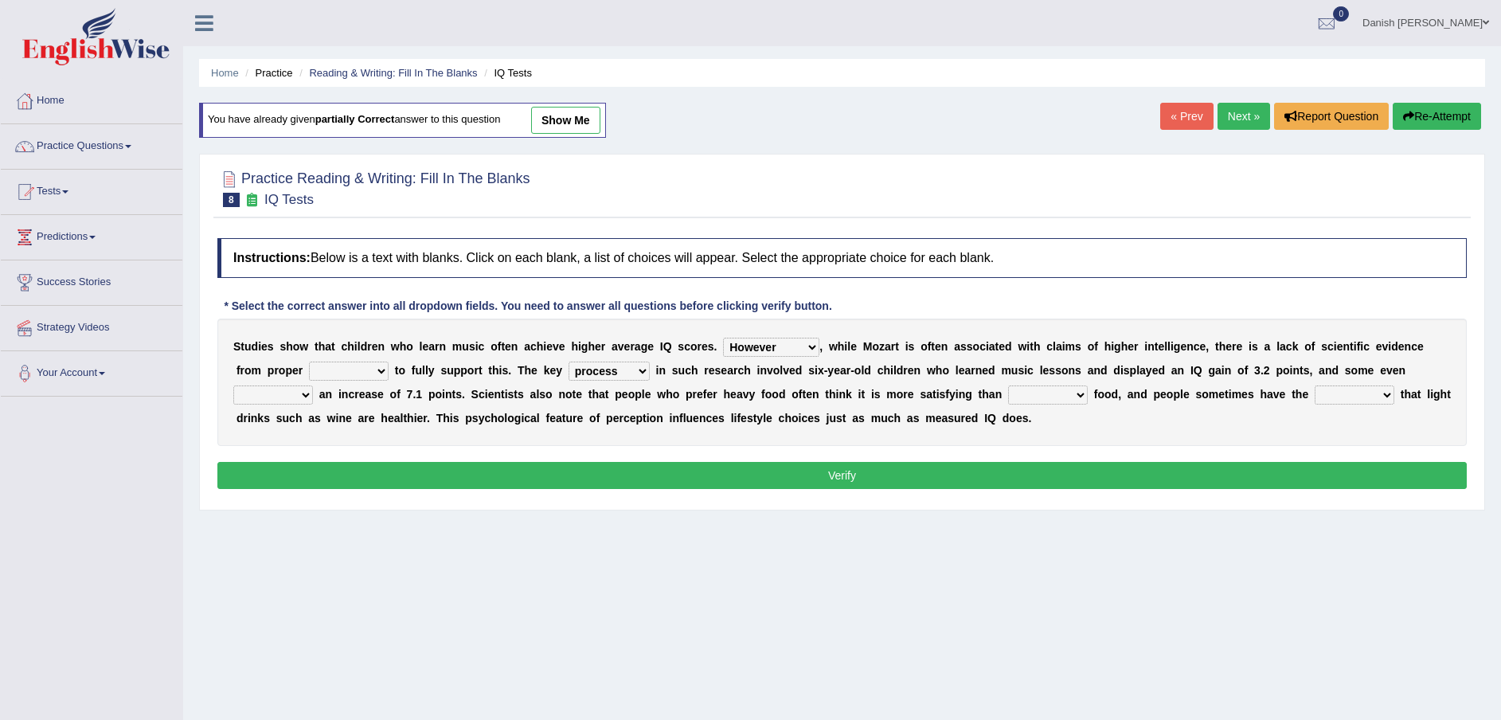
click at [309, 362] on select "test tests testing tested" at bounding box center [349, 371] width 80 height 19
click at [302, 398] on select "exhibited taught learned threatened" at bounding box center [273, 394] width 80 height 19
select select "exhibited"
click at [233, 385] on select "exhibited taught learned threatened" at bounding box center [273, 394] width 80 height 19
click at [1060, 390] on select "choosy lighter cushiony spooky" at bounding box center [1048, 394] width 80 height 19
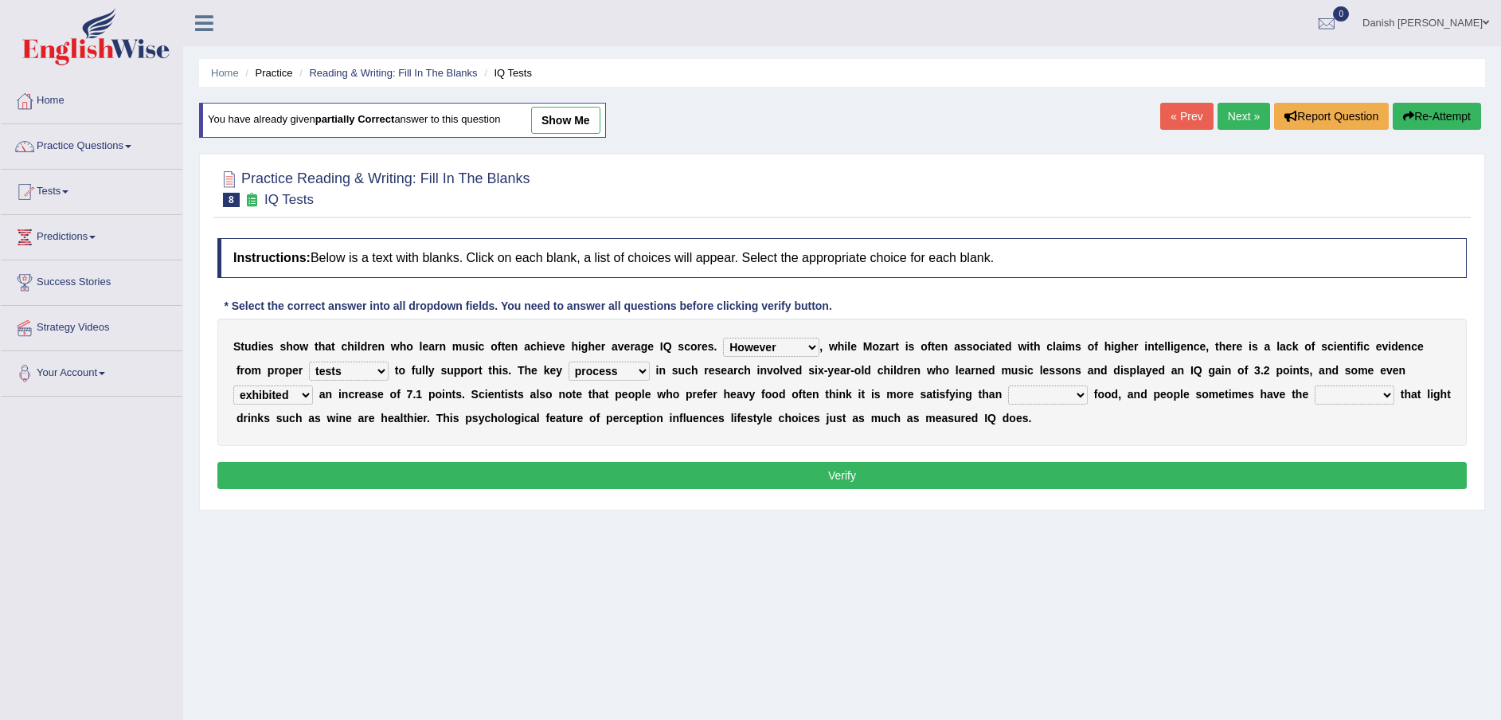
select select "lighter"
click at [1010, 385] on select "choosy lighter cushiony spooky" at bounding box center [1048, 394] width 80 height 19
click at [1384, 394] on select "illusion sight anecdote intention" at bounding box center [1355, 394] width 80 height 19
select select "illusion"
click at [1317, 385] on select "illusion sight anecdote intention" at bounding box center [1355, 394] width 80 height 19
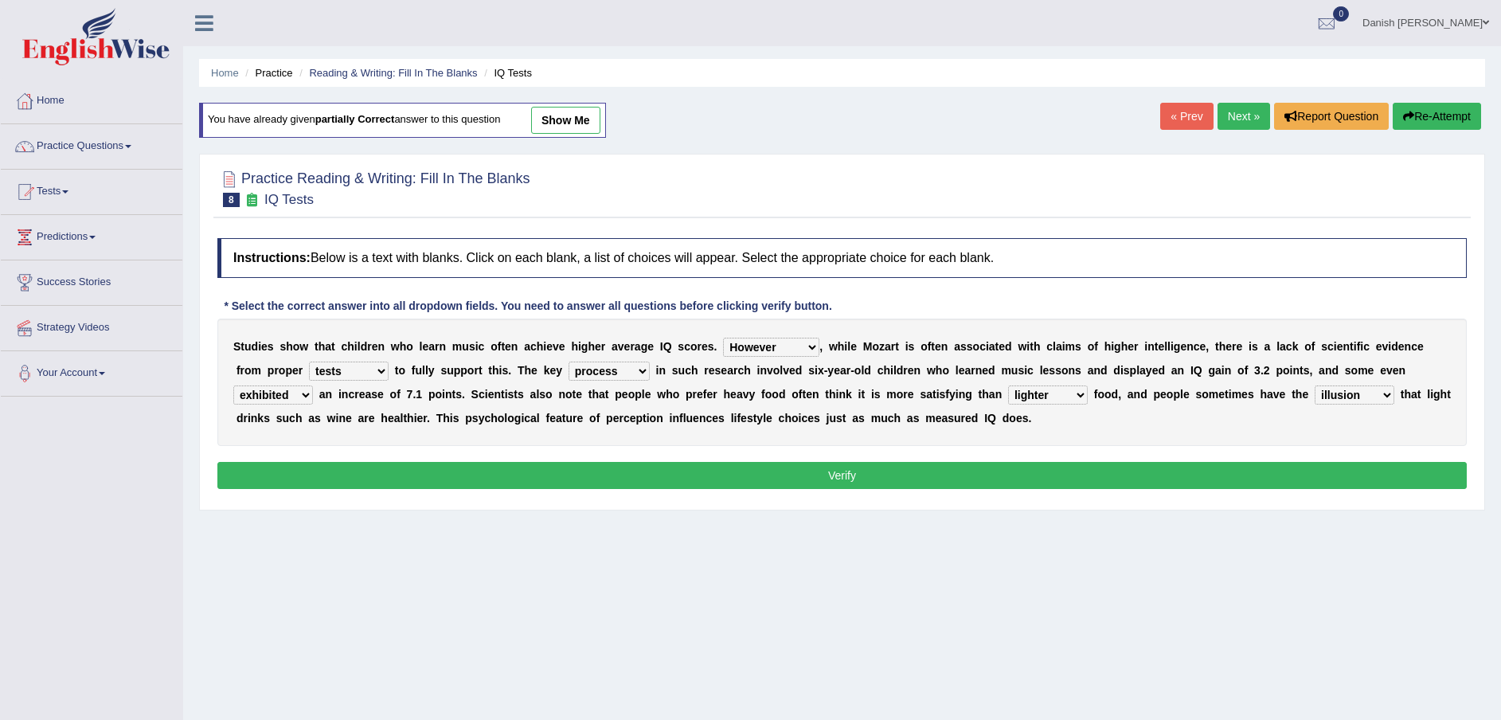
click at [1195, 487] on button "Verify" at bounding box center [841, 475] width 1249 height 27
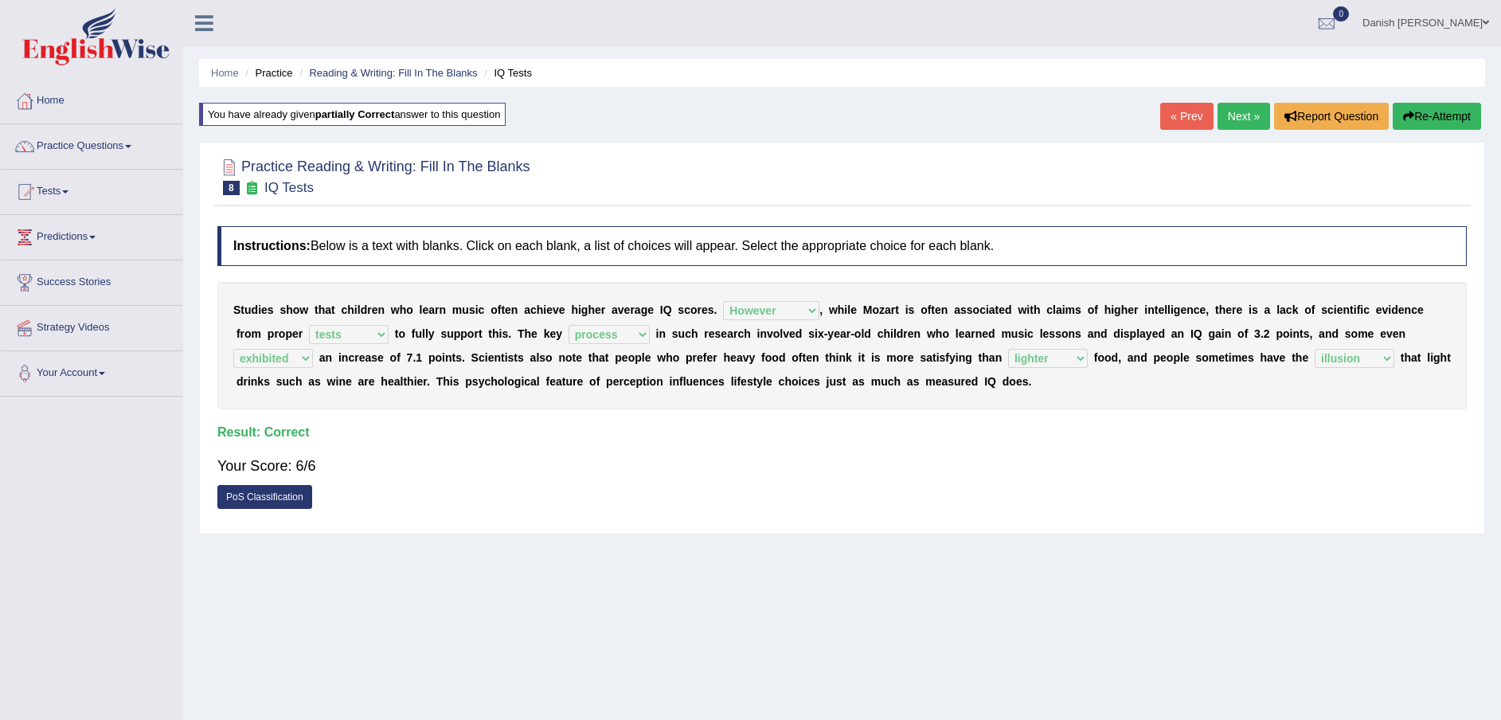
click at [1246, 116] on link "Next »" at bounding box center [1243, 116] width 53 height 27
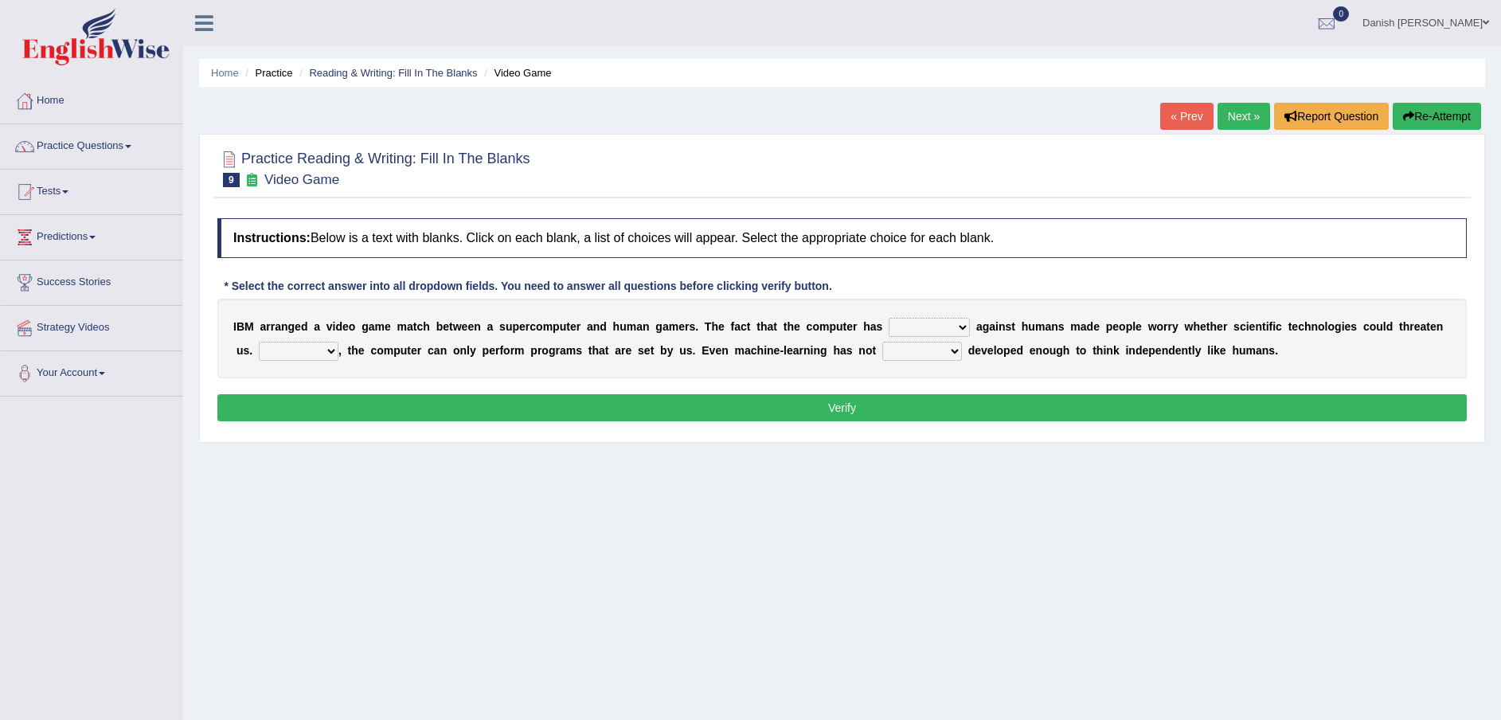
click at [956, 326] on select "competed fought acted challenged" at bounding box center [929, 327] width 81 height 19
select select "fought"
click at [889, 318] on select "competed fought acted challenged" at bounding box center [929, 327] width 81 height 19
click at [325, 352] on select "Moreover However Thus So" at bounding box center [299, 351] width 80 height 19
select select "Thus"
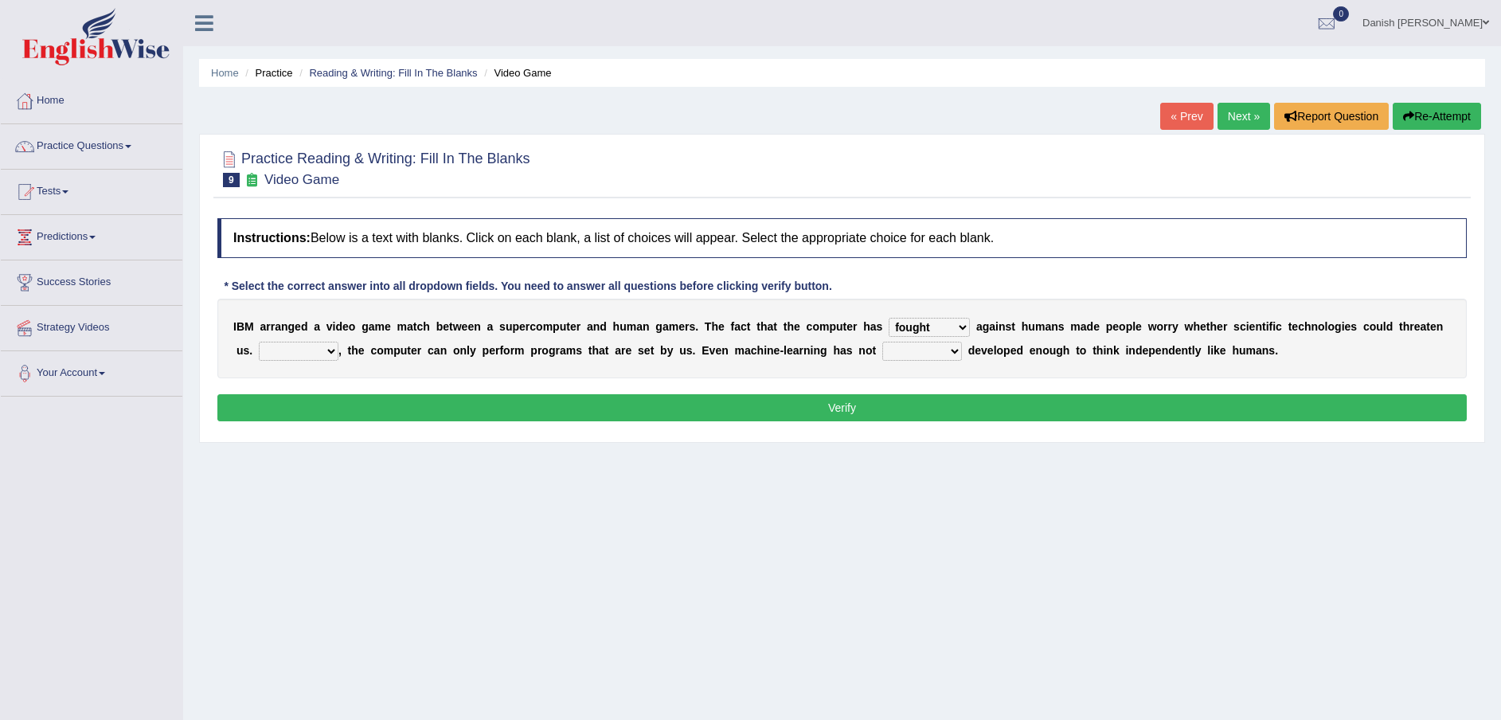
click at [259, 342] on select "Moreover However Thus So" at bounding box center [299, 351] width 80 height 19
click at [936, 350] on select "yet still only just" at bounding box center [922, 351] width 80 height 19
select select "yet"
click at [882, 342] on select "yet still only just" at bounding box center [922, 351] width 80 height 19
click at [1014, 410] on button "Verify" at bounding box center [841, 407] width 1249 height 27
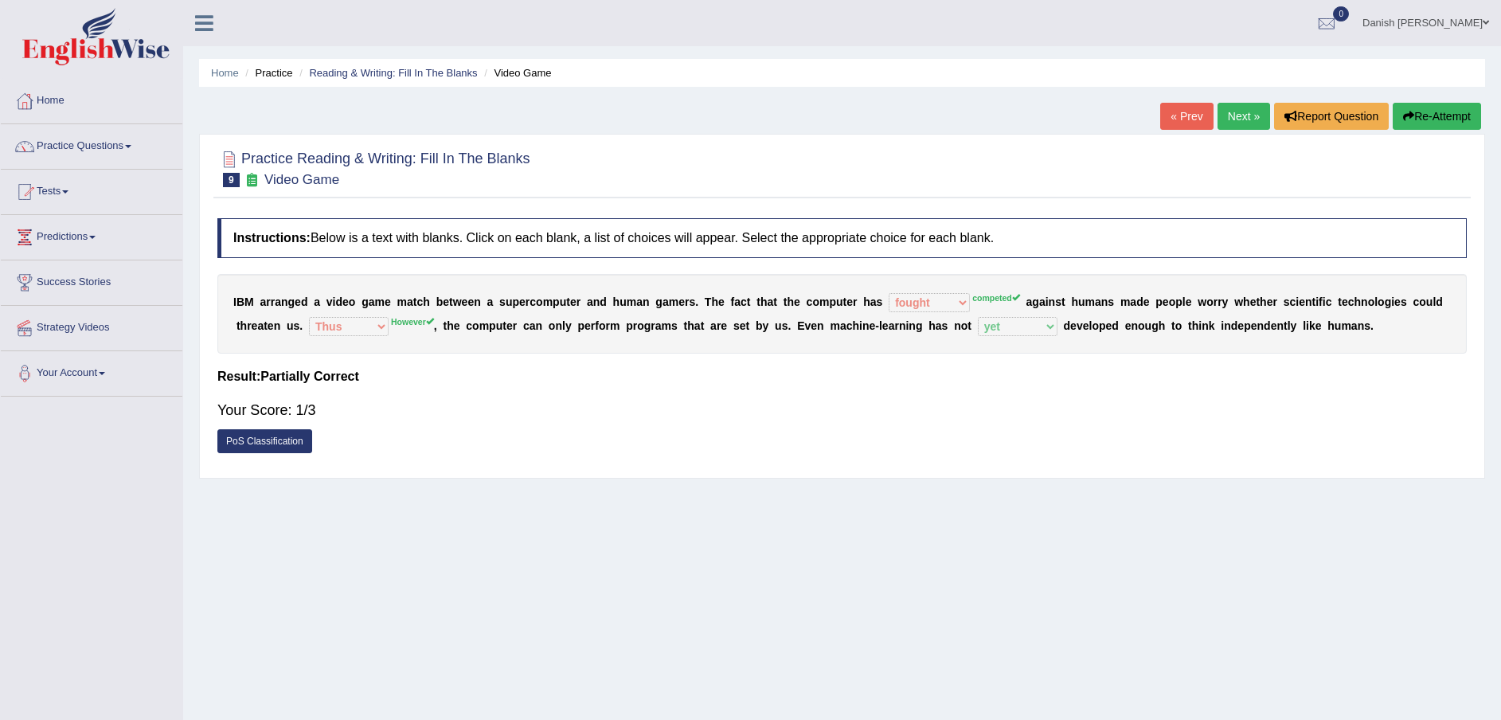
click at [1438, 114] on button "Re-Attempt" at bounding box center [1437, 116] width 88 height 27
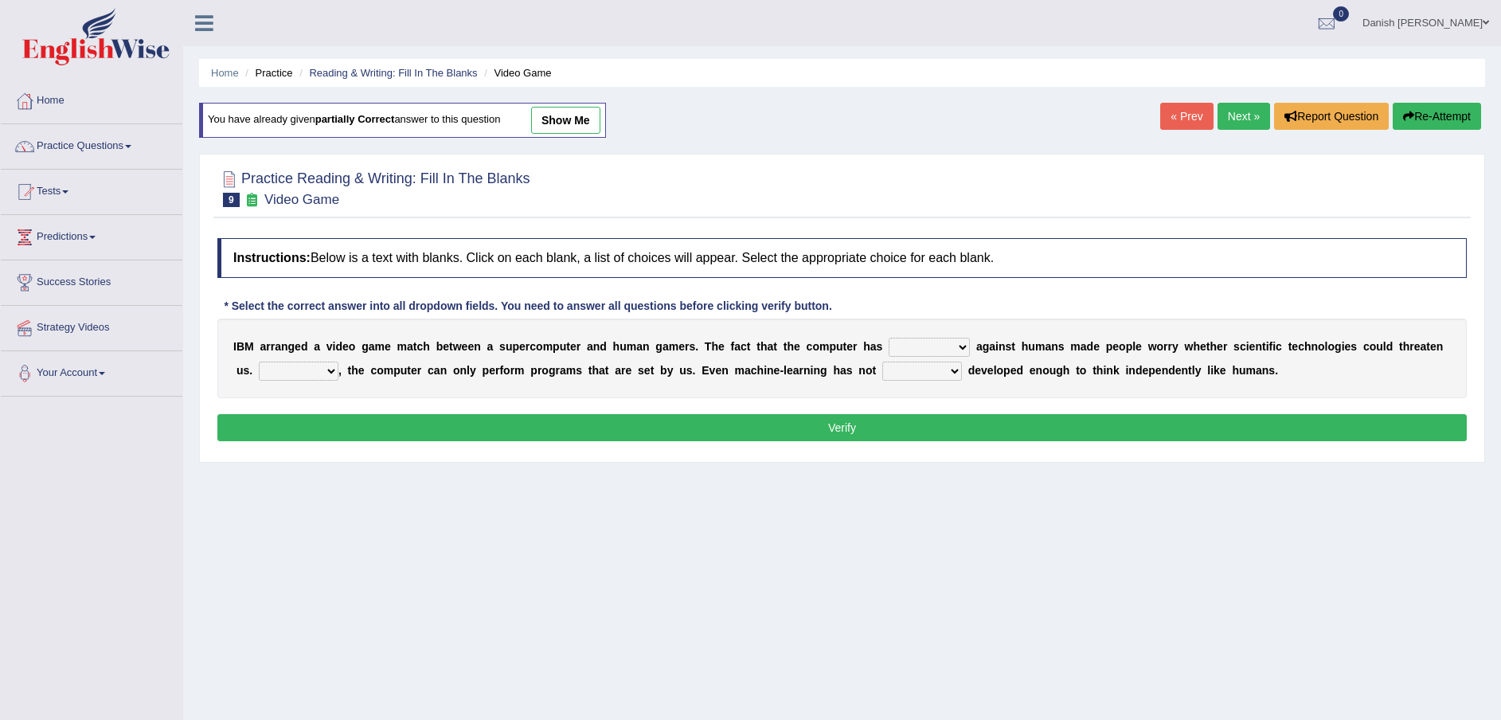
click at [958, 345] on select "competed fought acted challenged" at bounding box center [929, 347] width 81 height 19
select select "competed"
click at [889, 338] on select "competed fought acted challenged" at bounding box center [929, 347] width 81 height 19
click at [293, 368] on select "Moreover However Thus So" at bounding box center [299, 371] width 80 height 19
select select "However"
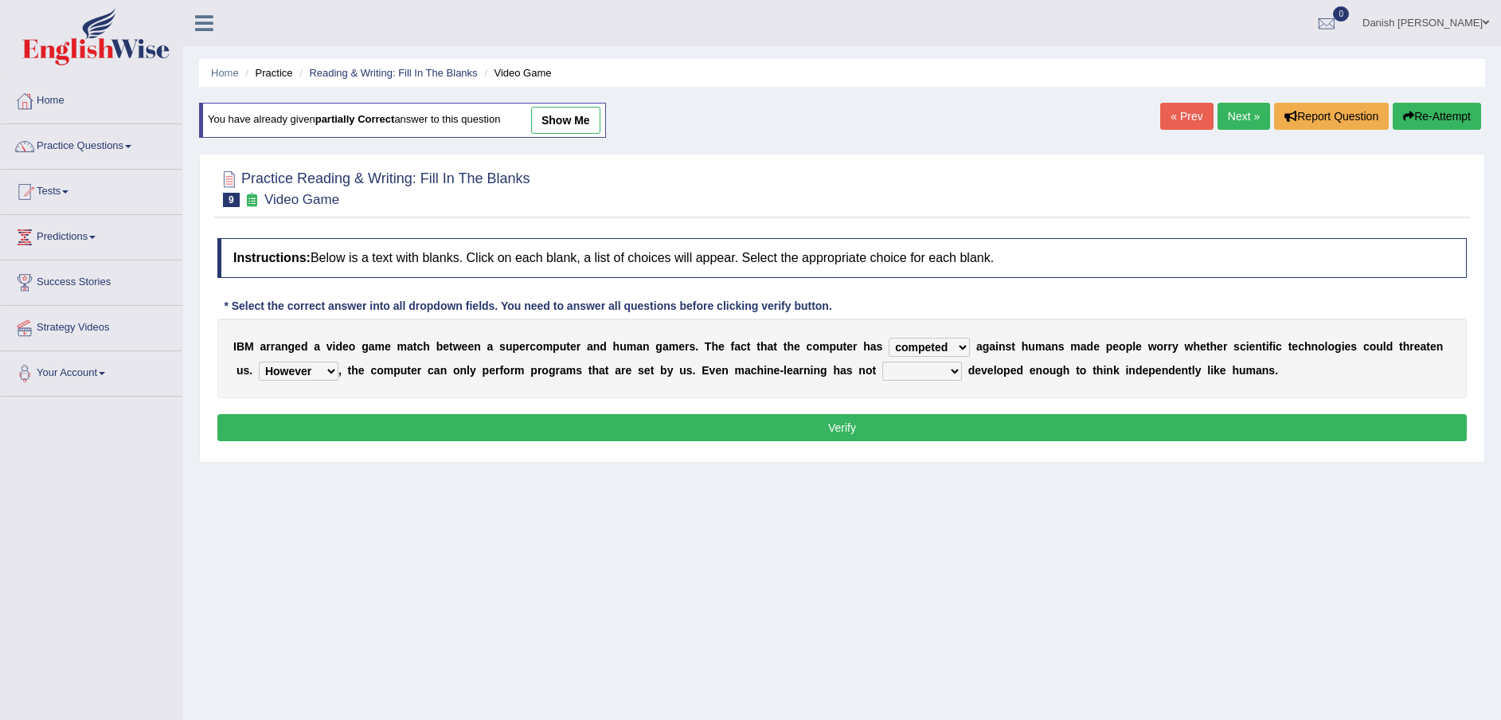
click at [259, 362] on select "Moreover However Thus So" at bounding box center [299, 371] width 80 height 19
click at [893, 374] on select "yet still only just" at bounding box center [922, 371] width 80 height 19
select select "yet"
click at [882, 362] on select "yet still only just" at bounding box center [922, 371] width 80 height 19
click at [898, 425] on button "Verify" at bounding box center [841, 427] width 1249 height 27
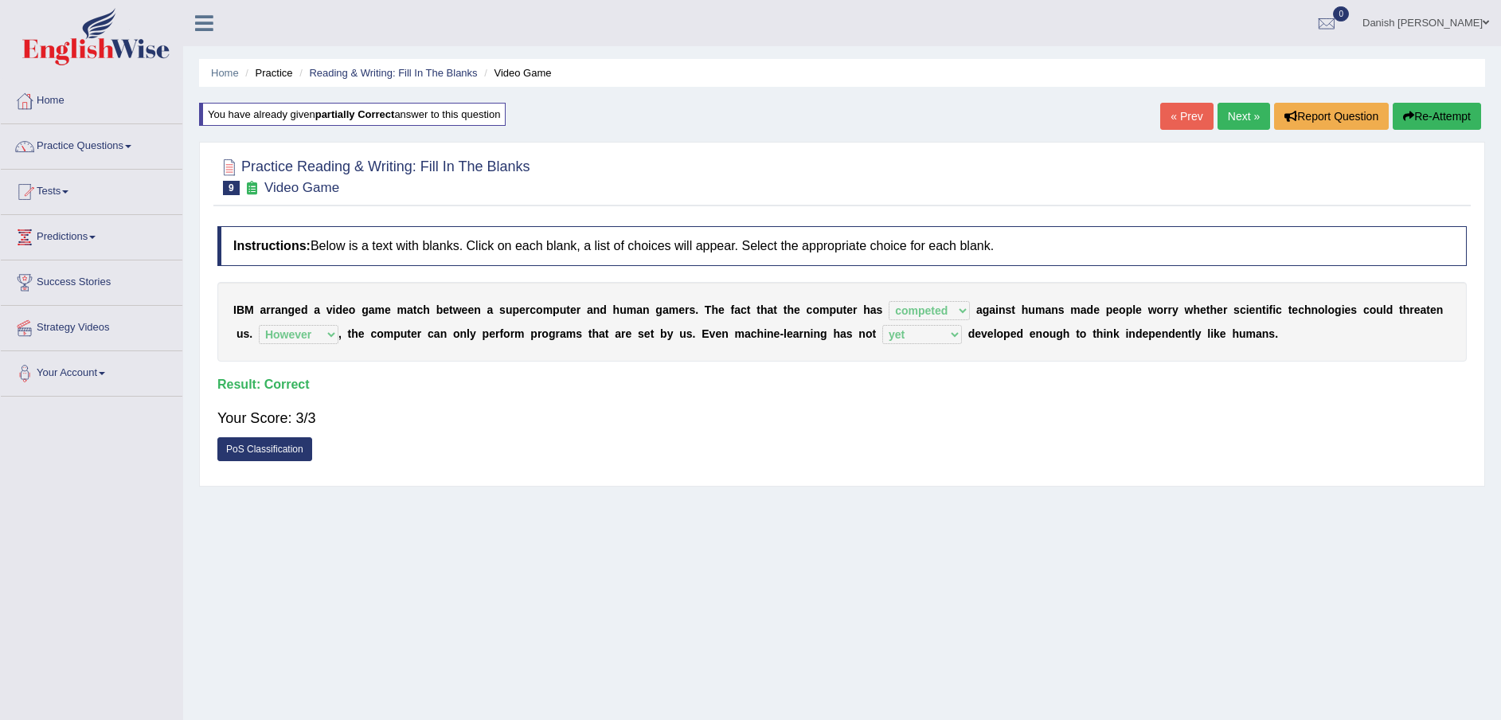
click at [1230, 119] on link "Next »" at bounding box center [1243, 116] width 53 height 27
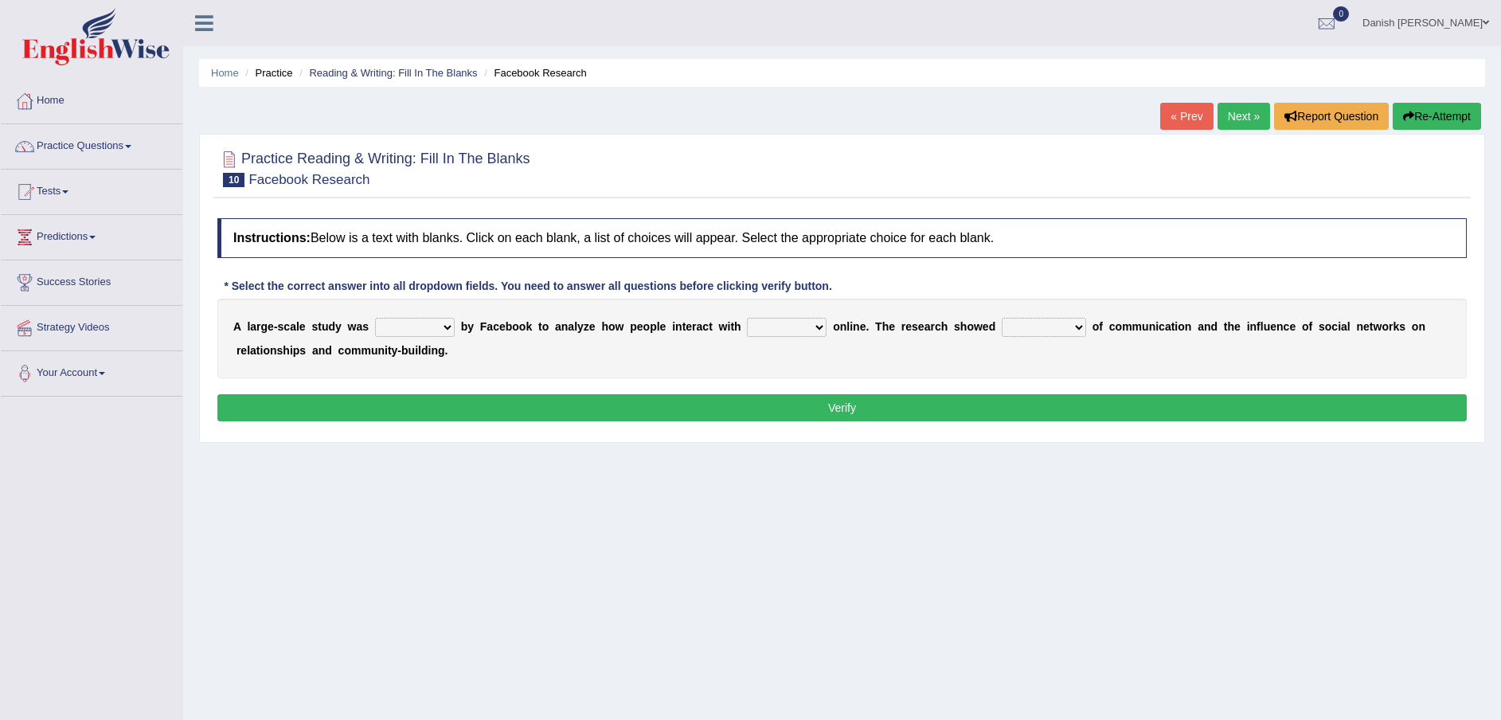
click at [440, 326] on select "surveyed had asked made" at bounding box center [415, 327] width 80 height 19
click at [375, 318] on select "surveyed had asked made" at bounding box center [415, 327] width 80 height 19
click at [440, 329] on select "surveyed had asked made" at bounding box center [415, 327] width 80 height 19
select select "made"
click at [375, 318] on select "surveyed had asked made" at bounding box center [415, 327] width 80 height 19
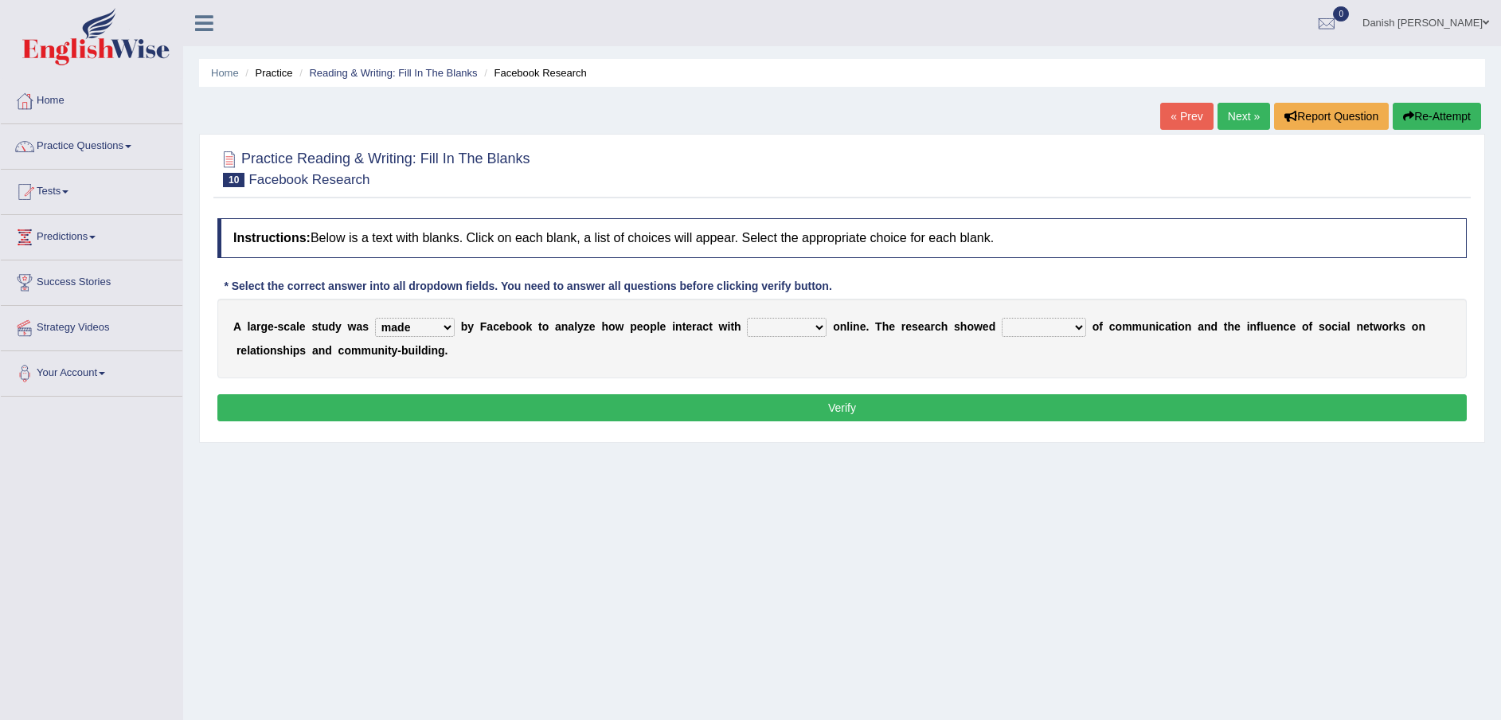
click at [810, 330] on select "together all each other another" at bounding box center [787, 327] width 80 height 19
select select "each other"
click at [747, 318] on select "together all each other another" at bounding box center [787, 327] width 80 height 19
click at [1064, 327] on select "advantages standards fellowships patterns" at bounding box center [1044, 327] width 84 height 19
select select "patterns"
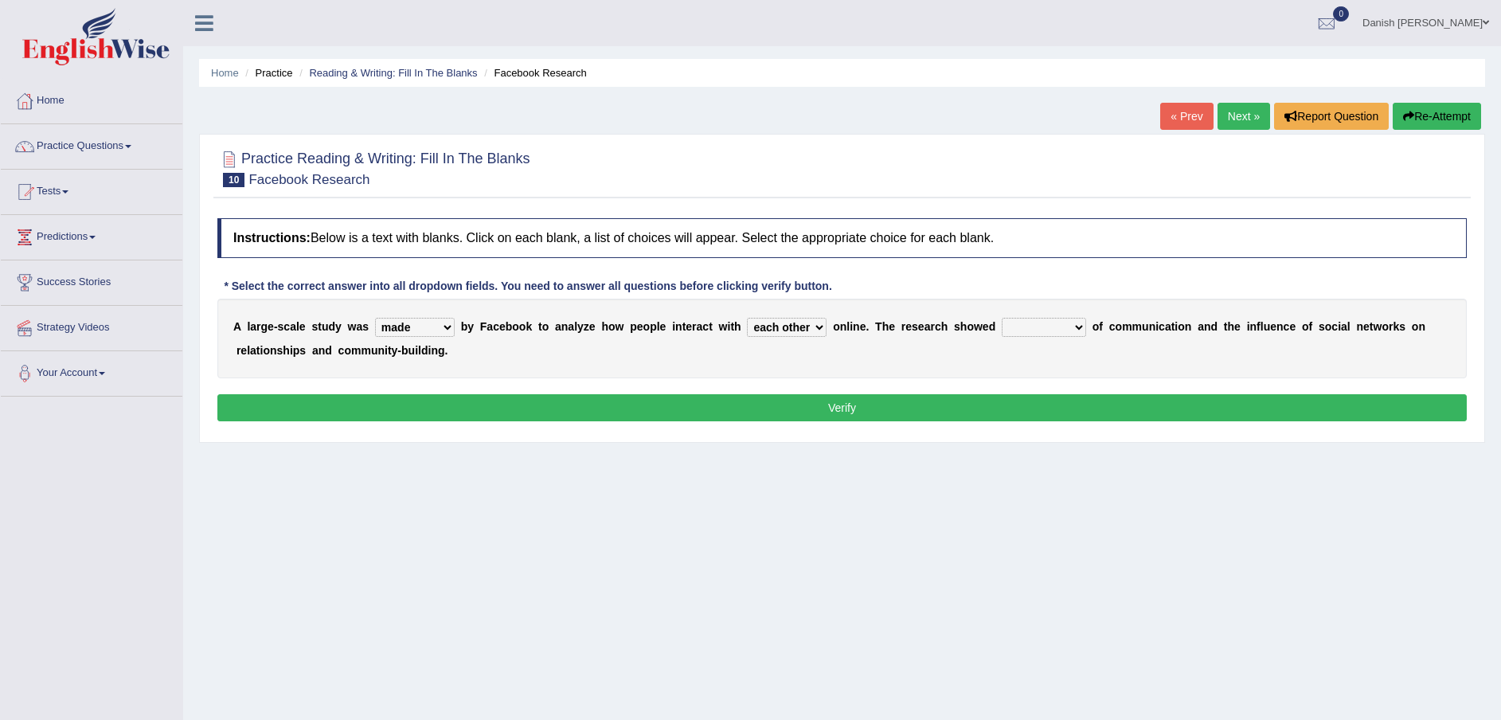
click at [1003, 318] on select "advantages standards fellowships patterns" at bounding box center [1044, 327] width 84 height 19
click at [1039, 405] on button "Verify" at bounding box center [841, 407] width 1249 height 27
click at [1039, 405] on div "Home Practice Reading & Writing: Fill In The Blanks Facebook Research « Prev Ne…" at bounding box center [842, 398] width 1318 height 796
